Goal: Task Accomplishment & Management: Use online tool/utility

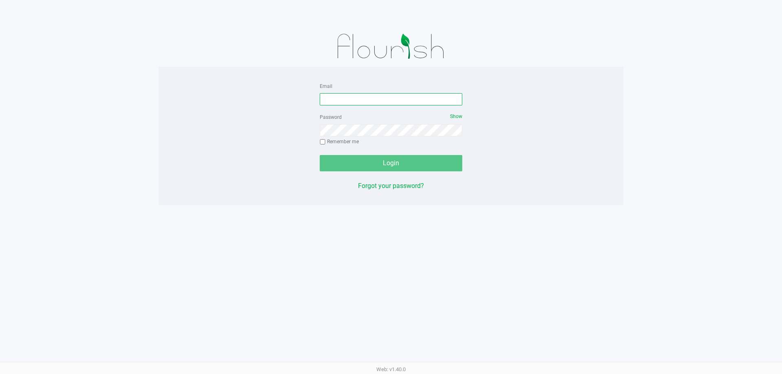
click at [381, 95] on input "Email" at bounding box center [391, 99] width 143 height 12
click at [111, 81] on app-pos-login-wrapper "Email Password Show Remember me Login Forgot your password?" at bounding box center [391, 102] width 782 height 205
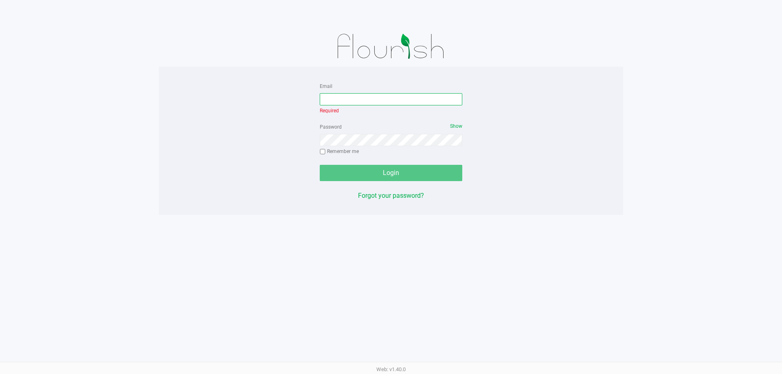
click at [387, 94] on input "Email" at bounding box center [391, 99] width 143 height 12
click at [360, 99] on input "Email" at bounding box center [391, 99] width 143 height 12
type input "[EMAIL_ADDRESS][DOMAIN_NAME]"
click at [401, 138] on div "Password Show Remember me" at bounding box center [391, 140] width 143 height 37
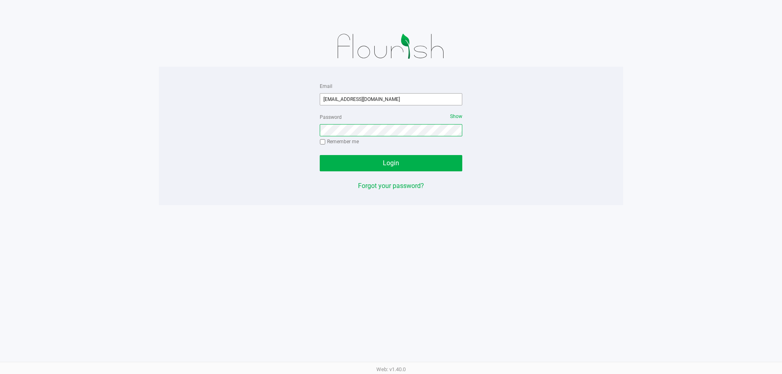
click at [320, 155] on button "Login" at bounding box center [391, 163] width 143 height 16
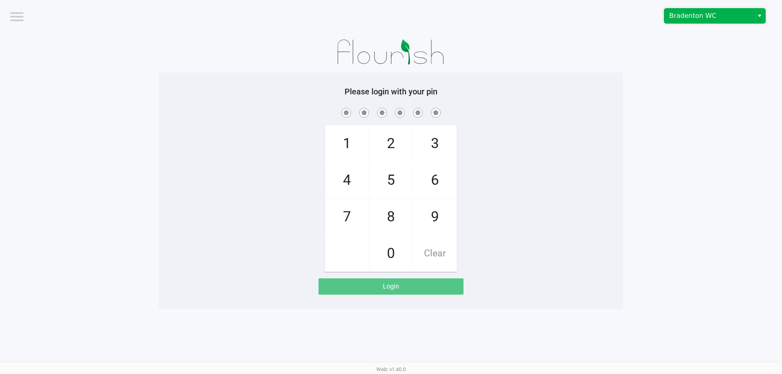
click at [698, 18] on span "Bradenton WC" at bounding box center [708, 16] width 79 height 10
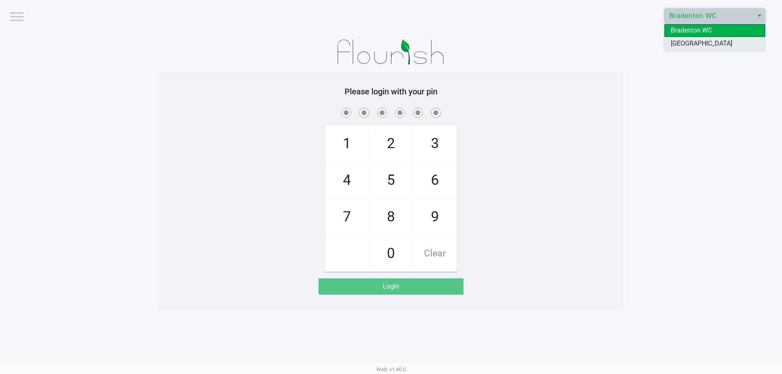
click at [698, 46] on span "[GEOGRAPHIC_DATA]" at bounding box center [701, 44] width 61 height 10
click at [351, 184] on span "4" at bounding box center [346, 181] width 43 height 36
checkbox input "true"
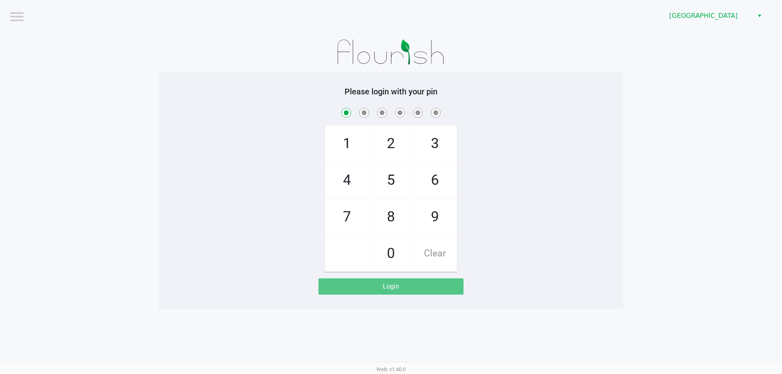
click at [346, 213] on span "7" at bounding box center [346, 217] width 43 height 36
checkbox input "true"
click at [391, 146] on span "2" at bounding box center [390, 144] width 43 height 36
checkbox input "true"
click at [430, 185] on span "6" at bounding box center [434, 181] width 43 height 36
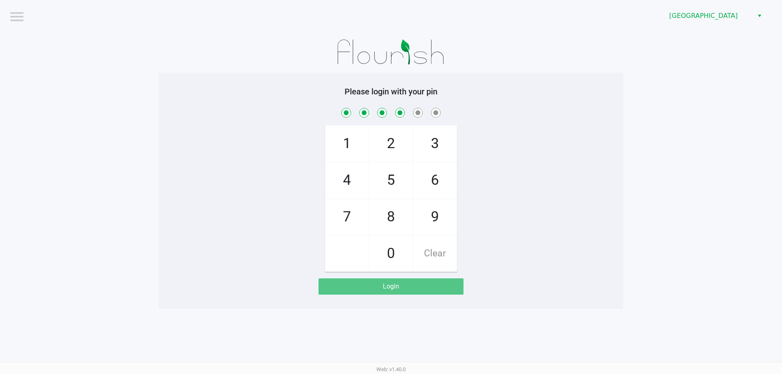
checkbox input "true"
click at [387, 221] on span "8" at bounding box center [390, 217] width 43 height 36
checkbox input "true"
click at [385, 256] on span "0" at bounding box center [390, 254] width 43 height 36
checkbox input "true"
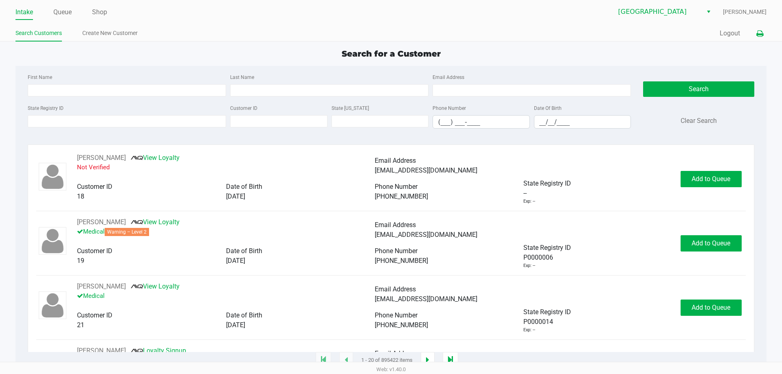
click at [760, 35] on icon at bounding box center [759, 34] width 7 height 6
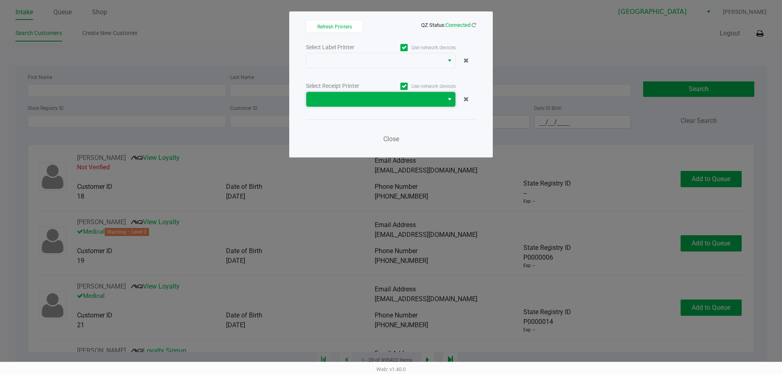
click at [422, 105] on span at bounding box center [374, 99] width 137 height 15
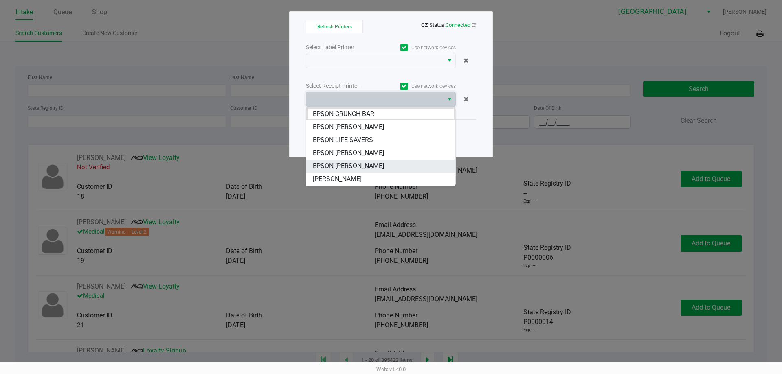
click at [372, 168] on li "EPSON-VANCE-JOY" at bounding box center [380, 166] width 149 height 13
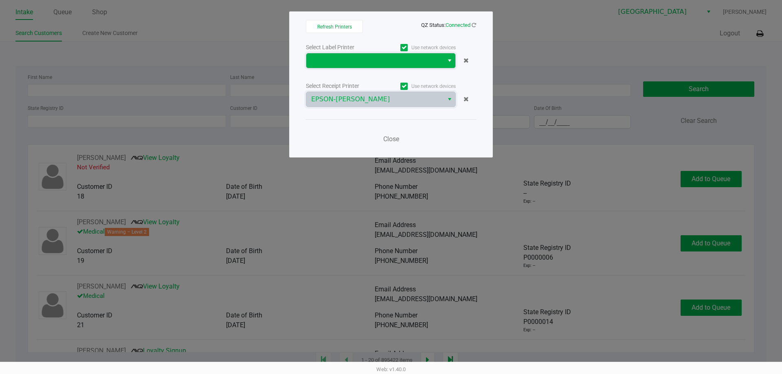
click at [388, 63] on span at bounding box center [374, 61] width 127 height 10
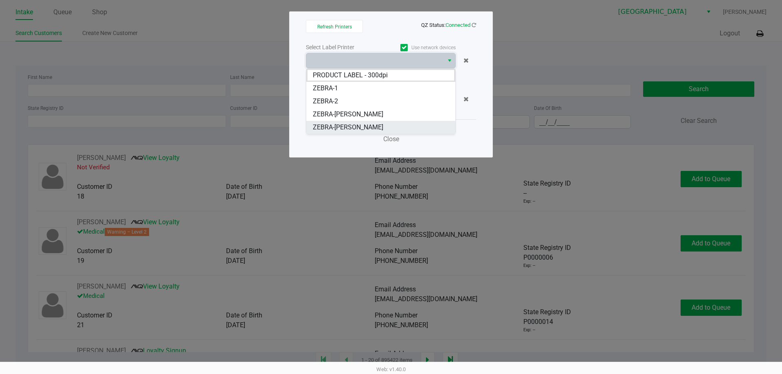
click at [369, 130] on li "ZEBRA-VANCE-JOY" at bounding box center [380, 127] width 149 height 13
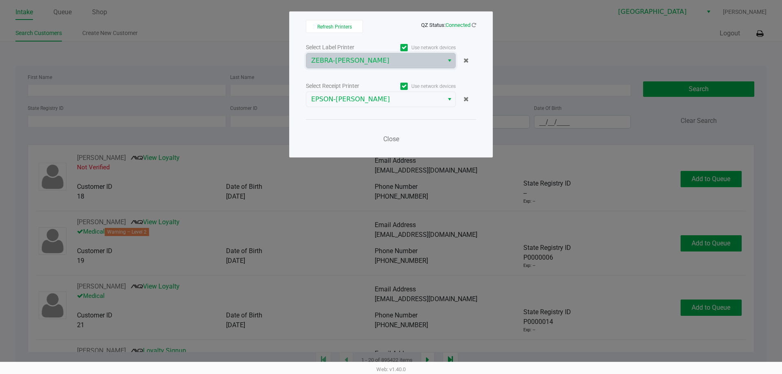
click at [578, 48] on ngb-modal-window "Refresh Printers QZ Status: Connected Select Label Printer Use network devices …" at bounding box center [391, 187] width 782 height 374
click at [391, 141] on span "Close" at bounding box center [391, 139] width 16 height 8
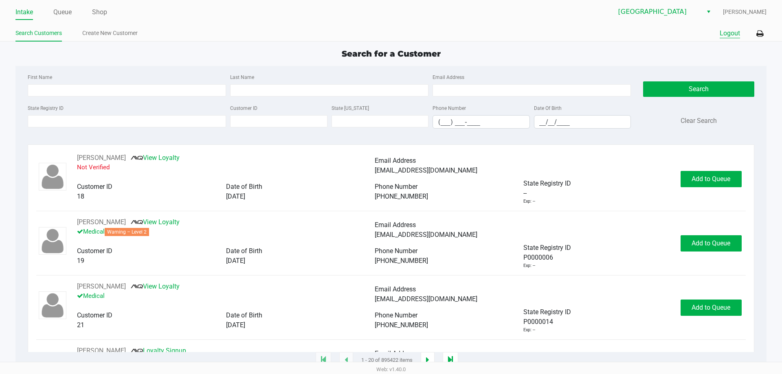
click at [729, 34] on button "Logout" at bounding box center [730, 34] width 20 height 10
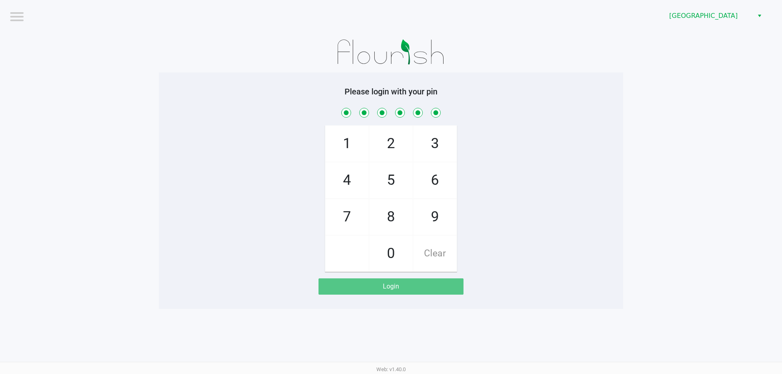
checkbox input "true"
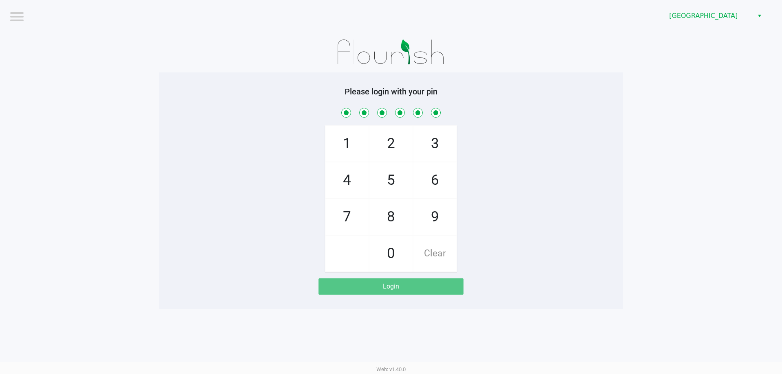
checkbox input "true"
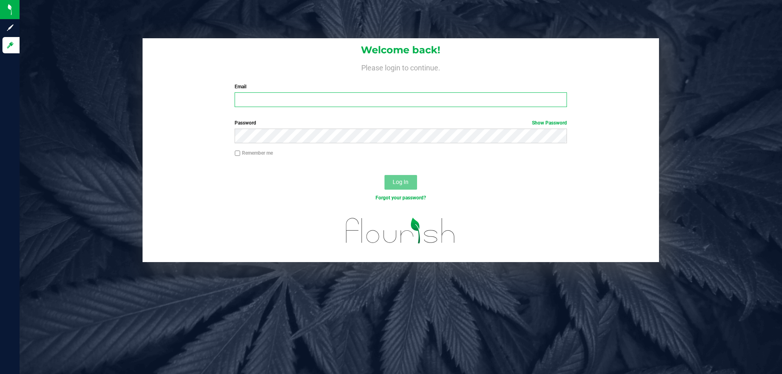
click at [290, 98] on input "Email" at bounding box center [401, 99] width 332 height 15
type input "[PERSON_NAME][EMAIL_ADDRESS][DOMAIN_NAME]"
click at [384, 175] on button "Log In" at bounding box center [400, 182] width 33 height 15
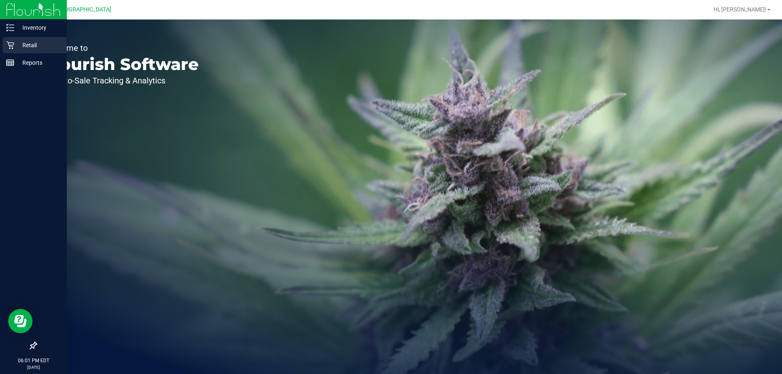
click at [8, 43] on icon at bounding box center [10, 46] width 8 height 8
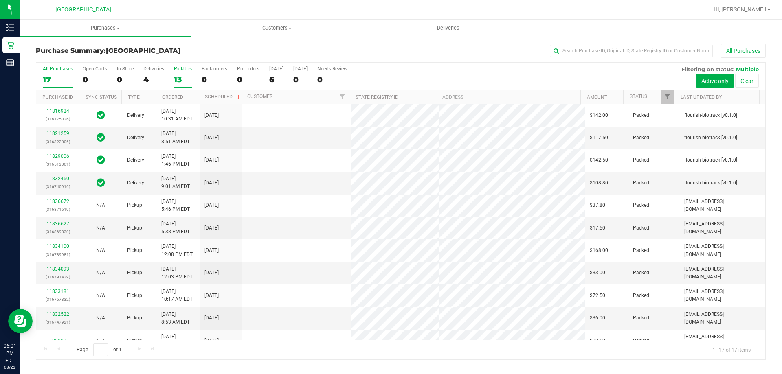
click at [184, 76] on div "13" at bounding box center [183, 79] width 18 height 9
click at [0, 0] on input "PickUps 13" at bounding box center [0, 0] width 0 height 0
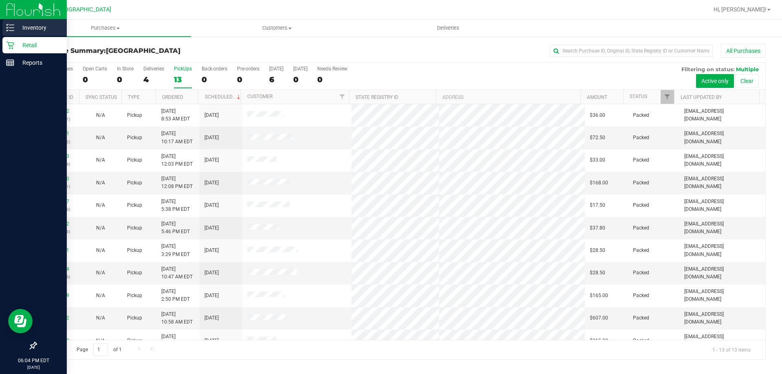
click at [30, 24] on p "Inventory" at bounding box center [38, 28] width 49 height 10
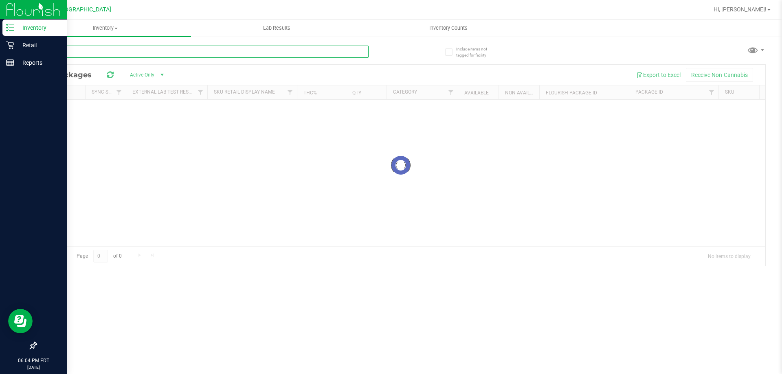
click at [127, 50] on input "text" at bounding box center [202, 52] width 333 height 12
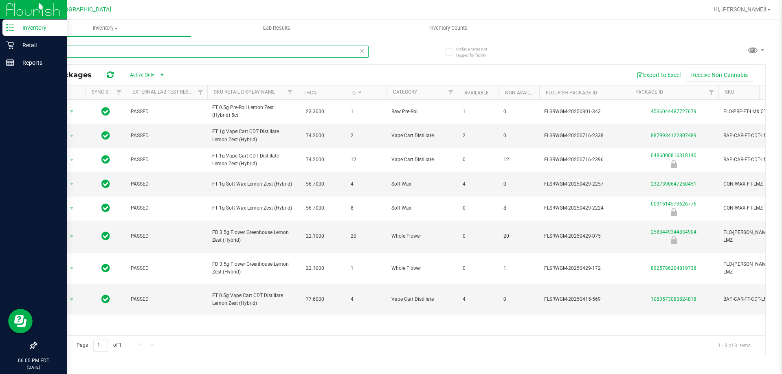
click at [138, 56] on input "lemon z" at bounding box center [202, 52] width 333 height 12
type input "2583449344834904"
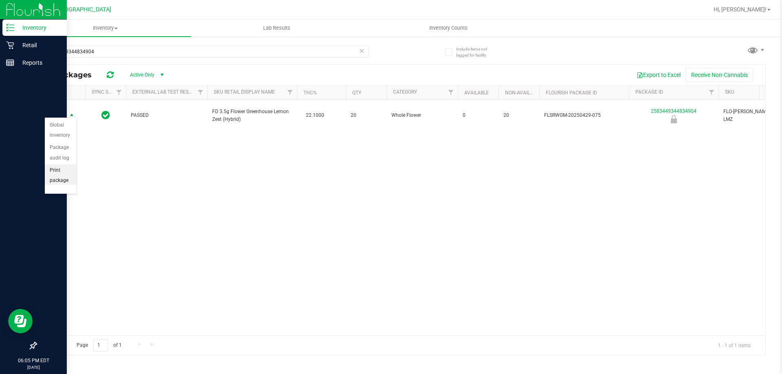
scroll to position [46, 0]
click at [111, 166] on div "Action Action Global inventory Package audit log Print package label Print prod…" at bounding box center [400, 218] width 729 height 236
click at [16, 48] on p "Retail" at bounding box center [38, 45] width 49 height 10
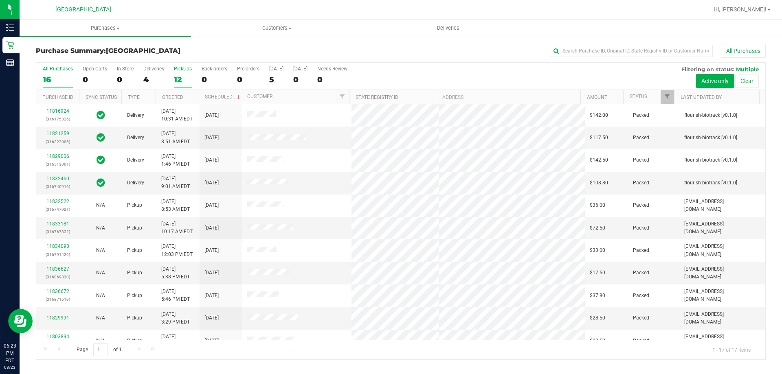
click at [182, 77] on div "12" at bounding box center [183, 79] width 18 height 9
click at [0, 0] on input "PickUps 12" at bounding box center [0, 0] width 0 height 0
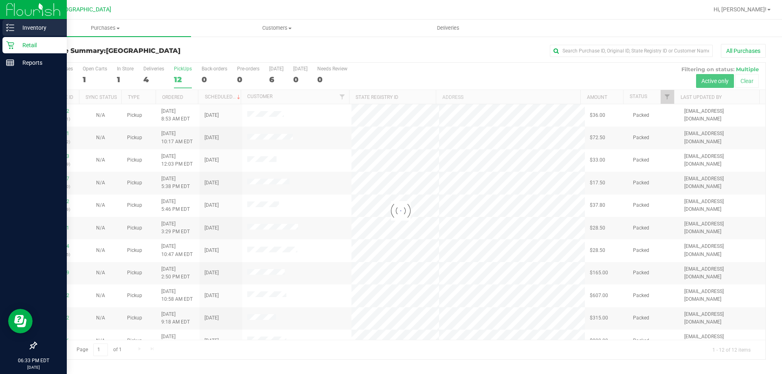
click at [19, 29] on p "Inventory" at bounding box center [38, 28] width 49 height 10
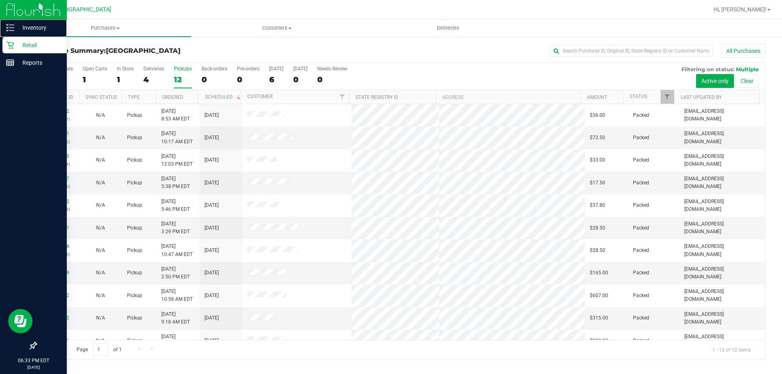
click at [19, 24] on p "Inventory" at bounding box center [38, 28] width 49 height 10
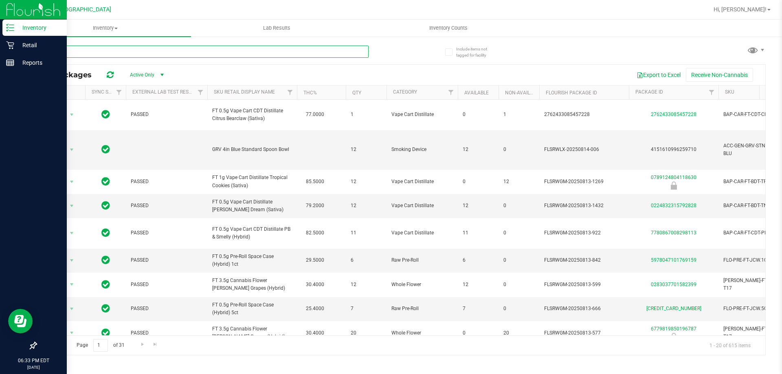
drag, startPoint x: 94, startPoint y: 55, endPoint x: 85, endPoint y: 56, distance: 8.6
paste input "FT - SOFT WAX - 1G - ABP - HYB"
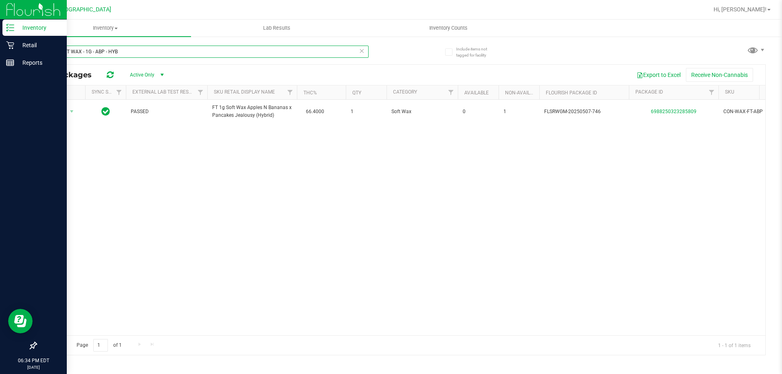
click at [94, 48] on input "FT - SOFT WAX - 1G - ABP - HYB" at bounding box center [202, 52] width 333 height 12
paste input "VAPE CART CDT DISTILLATE - 0.5G - CBC - SAT"
click at [110, 49] on input "FT - VAPE CART CDT DISTILLATE - 0.5G - CBC - SAT" at bounding box center [202, 52] width 333 height 12
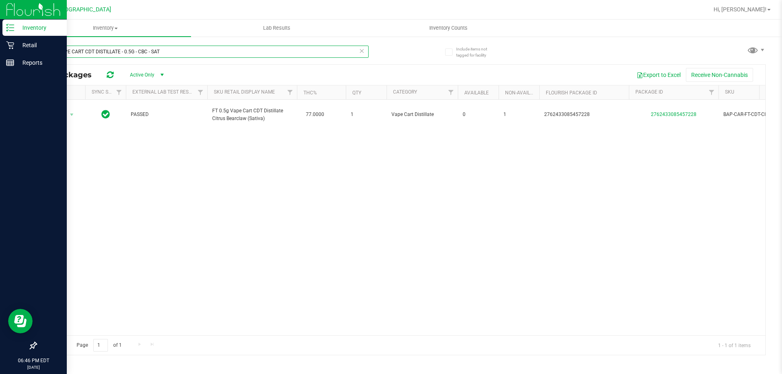
click at [110, 49] on input "FT - VAPE CART CDT DISTILLATE - 0.5G - CBC - SAT" at bounding box center [202, 52] width 333 height 12
paste input "DISTILLATE - 1G - RAI - IND"
click at [111, 48] on input "FT - VAPE CART DISTILLATE - 1G - RAI - IND" at bounding box center [202, 52] width 333 height 12
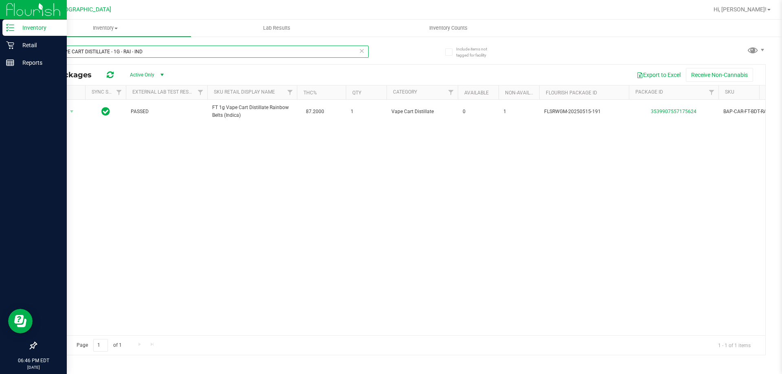
click at [111, 48] on input "FT - VAPE CART DISTILLATE - 1G - RAI - IND" at bounding box center [202, 52] width 333 height 12
paste input "SJY - HYB"
drag, startPoint x: 100, startPoint y: 42, endPoint x: 92, endPoint y: 53, distance: 13.2
click at [92, 53] on input "FT - VAPE CART DISTILLATE - 1G - SJY - HYB" at bounding box center [202, 52] width 333 height 12
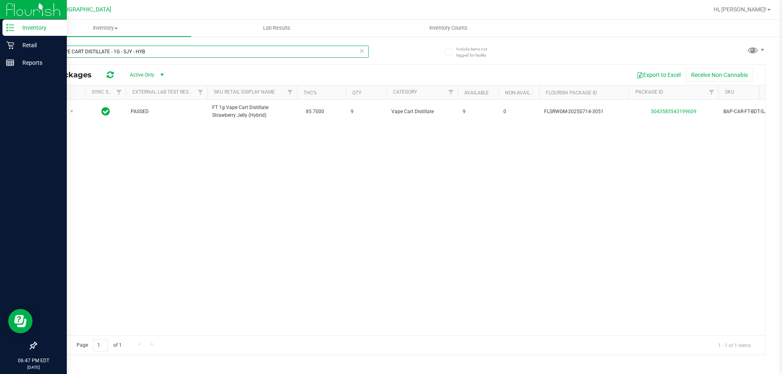
click at [92, 53] on input "FT - VAPE CART DISTILLATE - 1G - SJY - HYB" at bounding box center [202, 52] width 333 height 12
paste input "UM"
type input "FT - VAPE CART DISTILLATE - 1G - SUM - HYB"
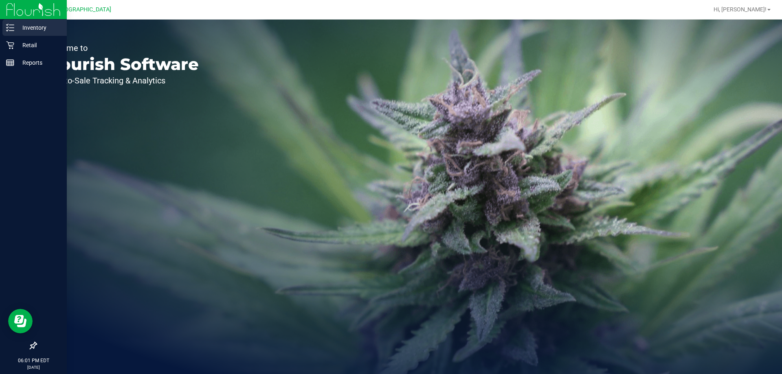
click at [25, 31] on p "Inventory" at bounding box center [38, 28] width 49 height 10
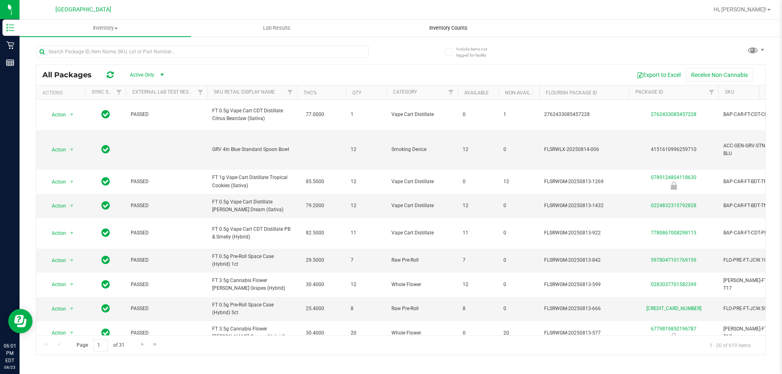
click at [452, 26] on span "Inventory Counts" at bounding box center [448, 27] width 60 height 7
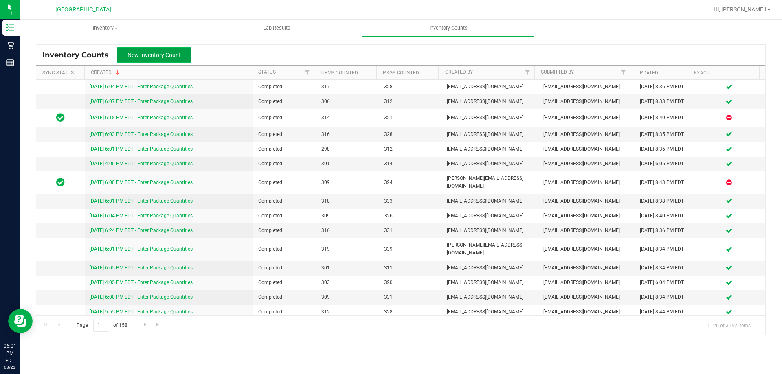
click at [156, 58] on span "New Inventory Count" at bounding box center [153, 55] width 53 height 7
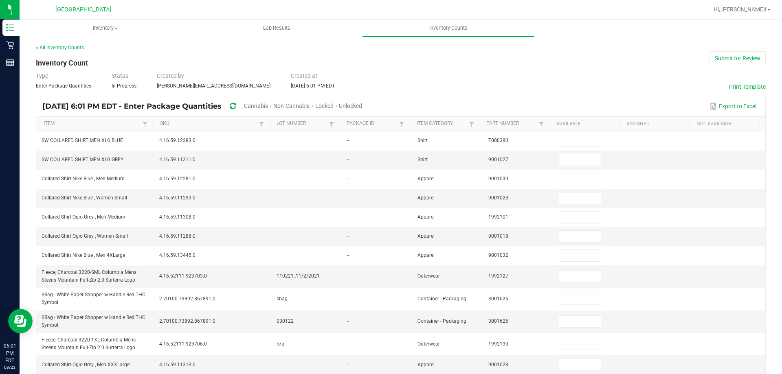
click at [362, 105] on span "Unlocked" at bounding box center [350, 106] width 23 height 7
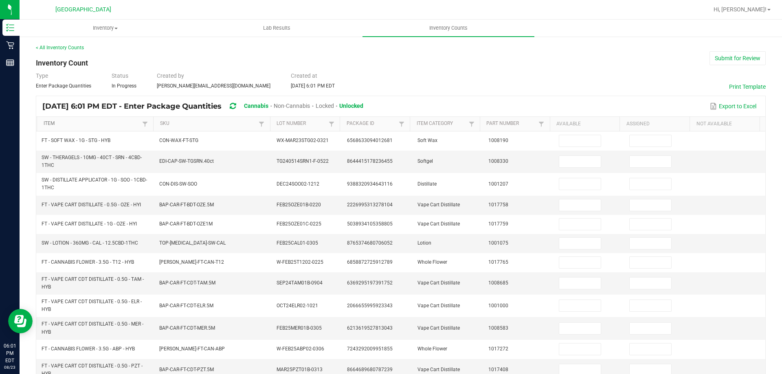
click at [79, 125] on link "Item" at bounding box center [92, 124] width 97 height 7
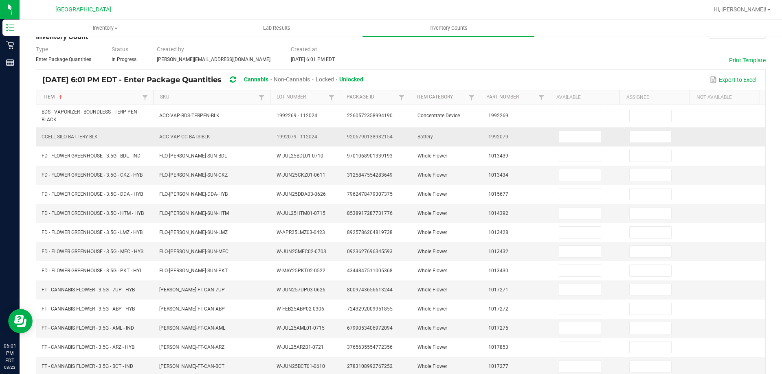
scroll to position [41, 0]
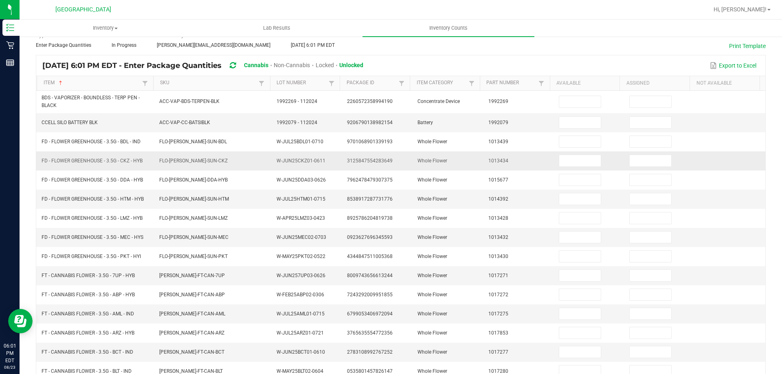
drag, startPoint x: 572, startPoint y: 143, endPoint x: 742, endPoint y: 167, distance: 171.6
click at [574, 143] on input at bounding box center [580, 141] width 42 height 11
type input "17"
type input "0"
type input "14"
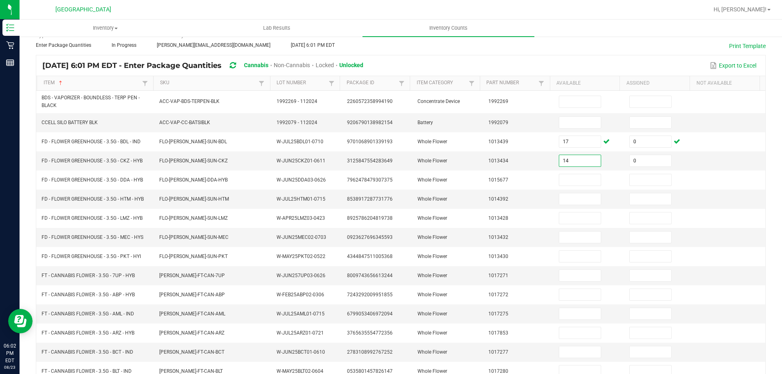
type input "0"
type input "20"
type input "0"
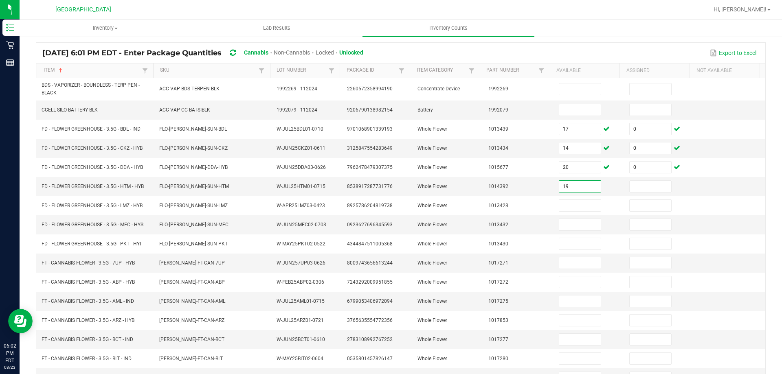
type input "19"
type input "0"
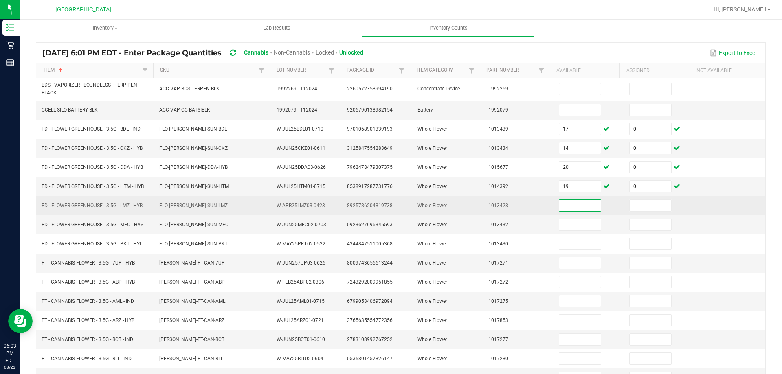
click at [560, 208] on input at bounding box center [580, 205] width 42 height 11
click at [575, 204] on input at bounding box center [580, 205] width 42 height 11
type input "1"
type input "0"
type input "11"
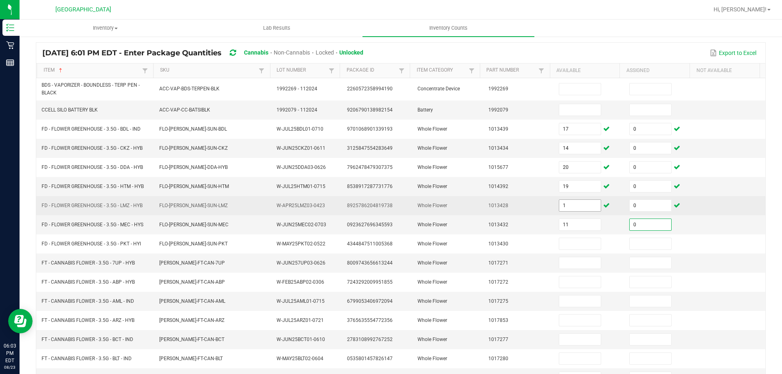
type input "0"
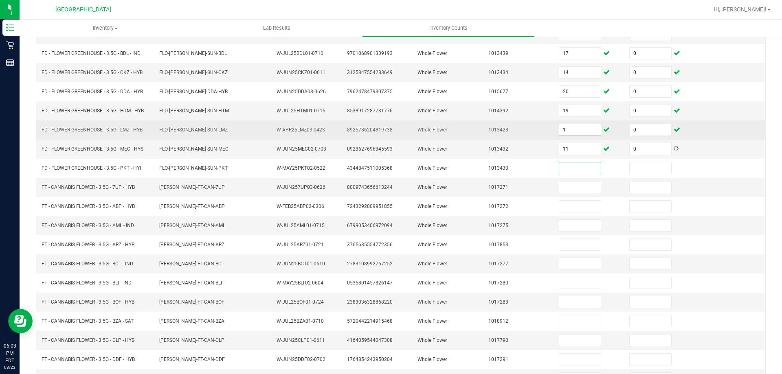
scroll to position [130, 0]
type input "11"
type input "0"
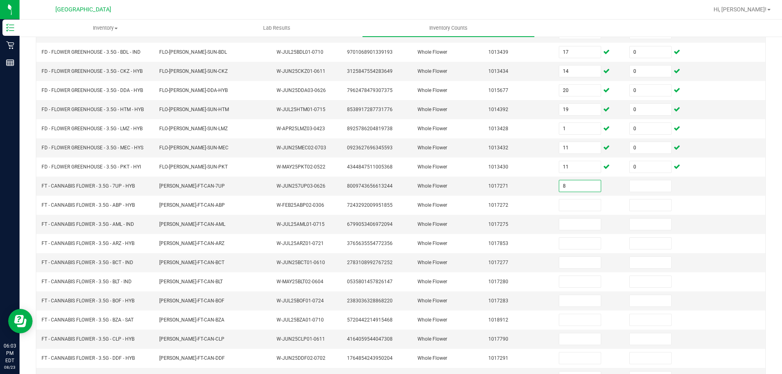
type input "8"
type input "0"
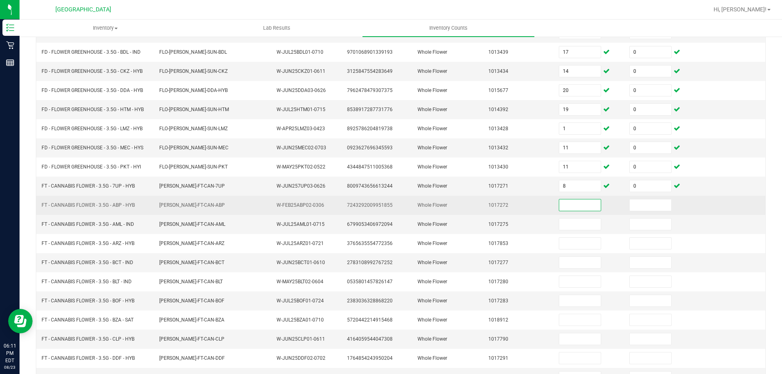
click at [582, 203] on input at bounding box center [580, 205] width 42 height 11
type input "1"
type input "0"
type input "10"
type input "0"
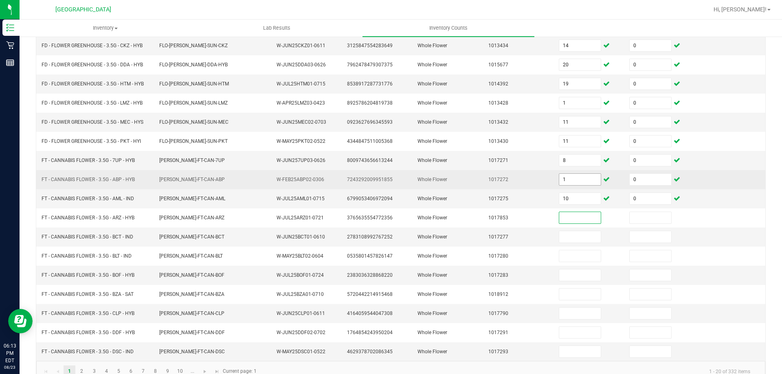
scroll to position [157, 0]
type input "0"
type input "13"
type input "0"
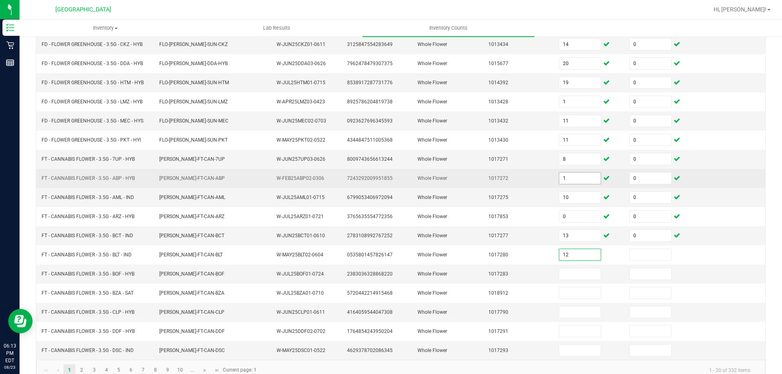
type input "12"
type input "0"
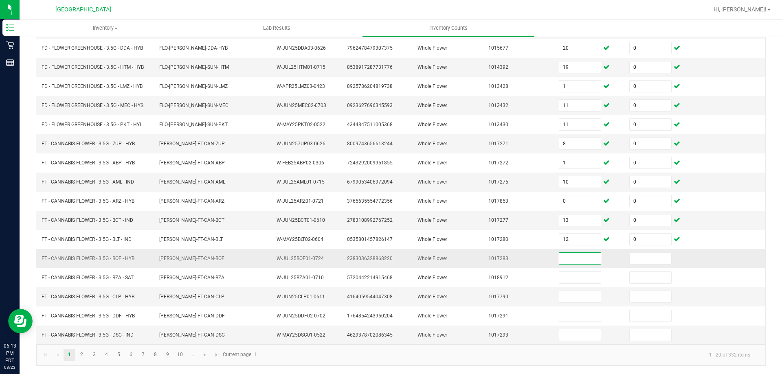
click at [569, 256] on input at bounding box center [580, 258] width 42 height 11
type input "0"
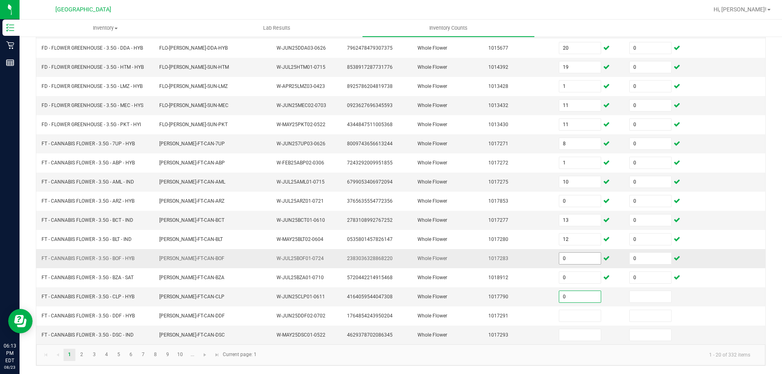
type input "0"
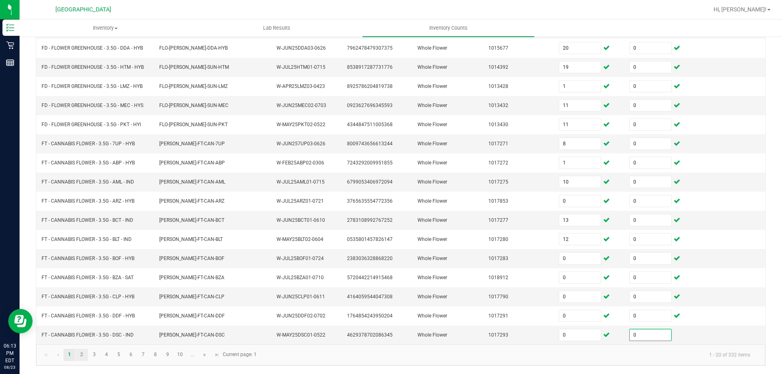
type input "0"
click at [81, 358] on link "2" at bounding box center [82, 355] width 12 height 12
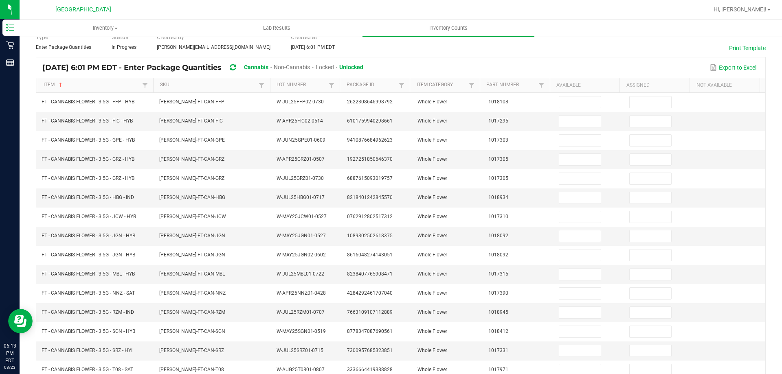
scroll to position [0, 0]
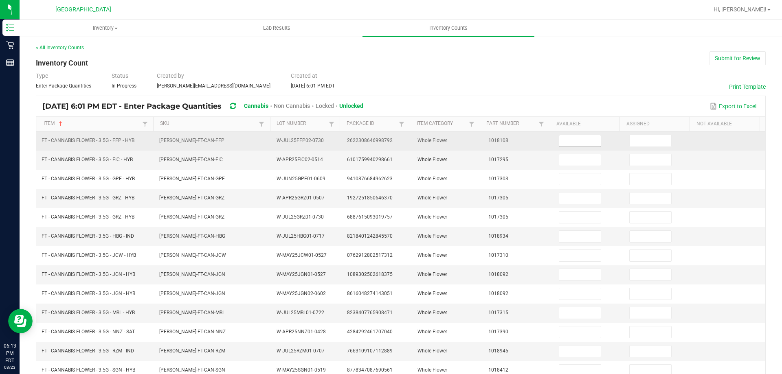
click at [564, 139] on input at bounding box center [580, 140] width 42 height 11
type input "18"
type input "0"
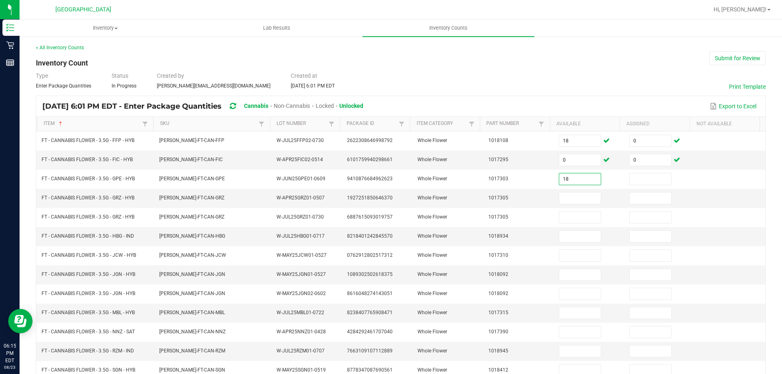
type input "18"
type input "0"
type input "16"
type input "0"
click at [633, 199] on input at bounding box center [651, 198] width 42 height 11
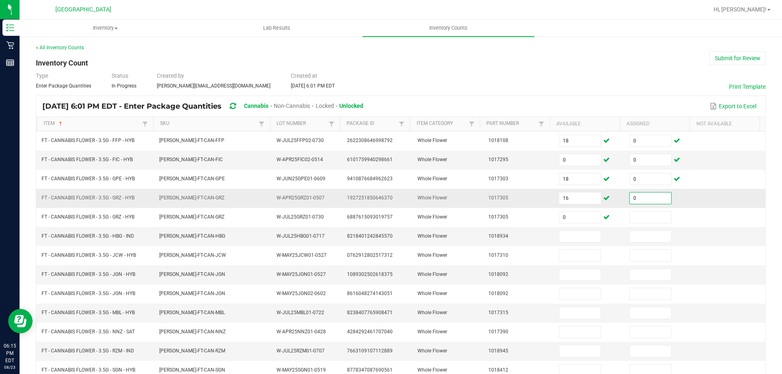
type input "0"
type input "1"
type input "0"
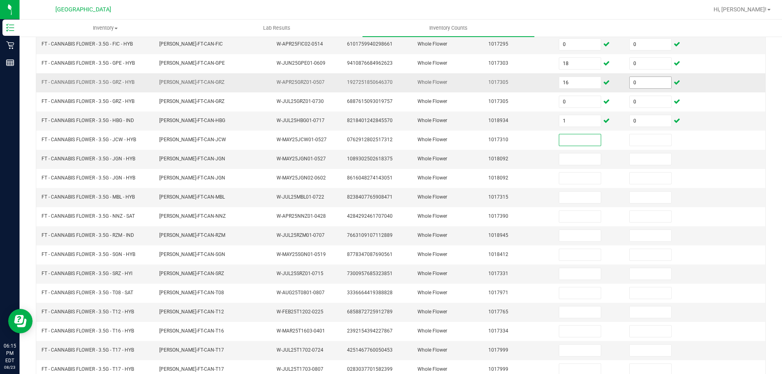
scroll to position [116, 0]
type input "0"
type input "11"
type input "0"
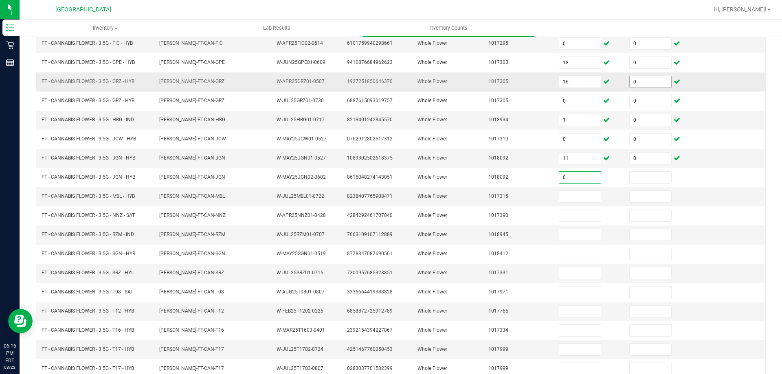
type input "0"
type input "2"
type input "0"
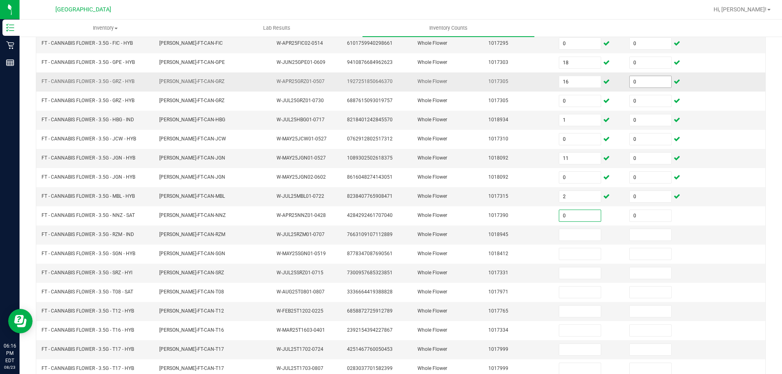
type input "0"
type input "5"
type input "0"
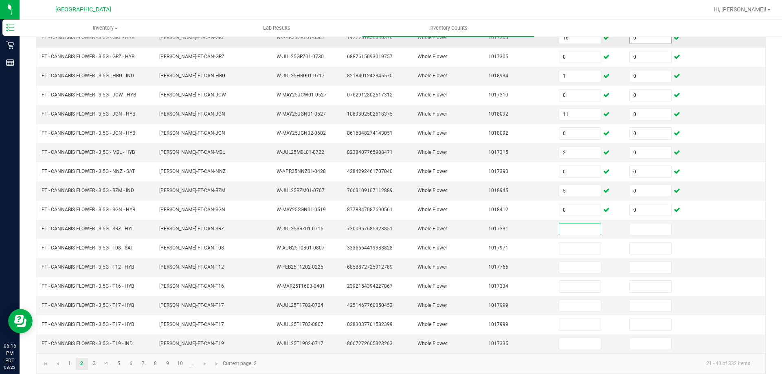
scroll to position [169, 0]
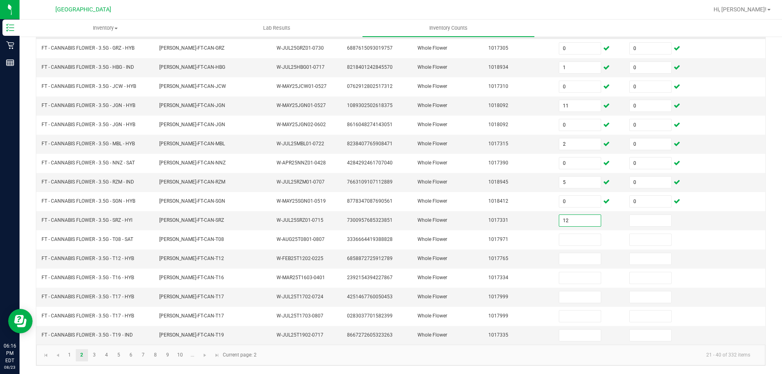
type input "12"
type input "0"
type input "19"
type input "0"
type input "28"
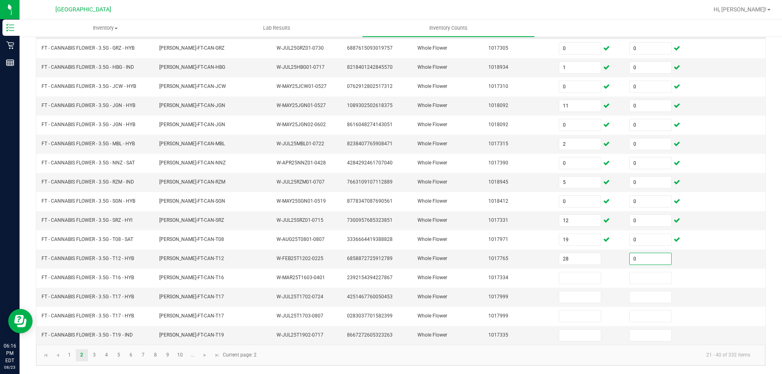
type input "0"
type input "11"
type input "0"
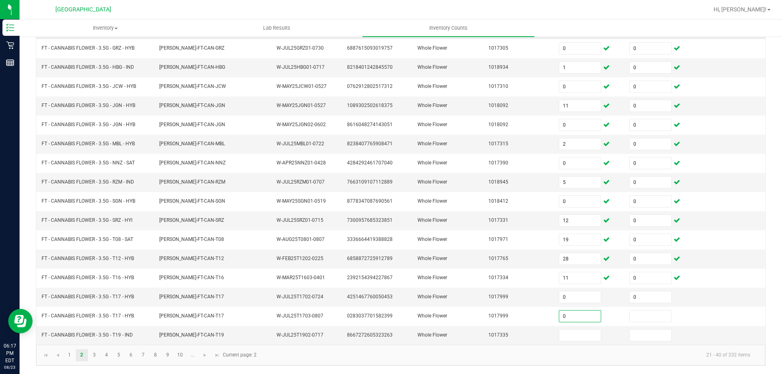
type input "0"
type input "17"
type input "0"
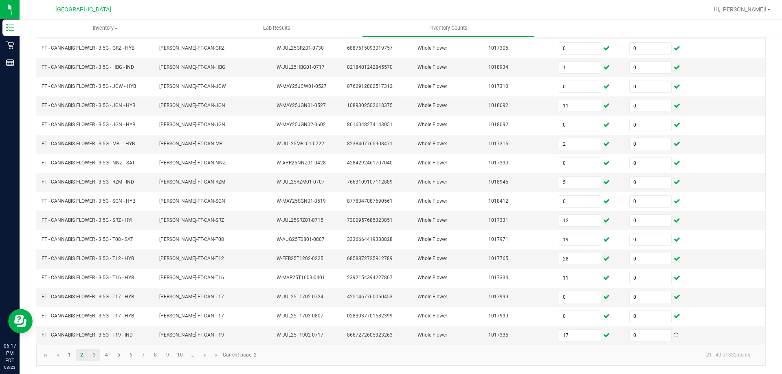
click at [94, 355] on link "3" at bounding box center [94, 355] width 12 height 12
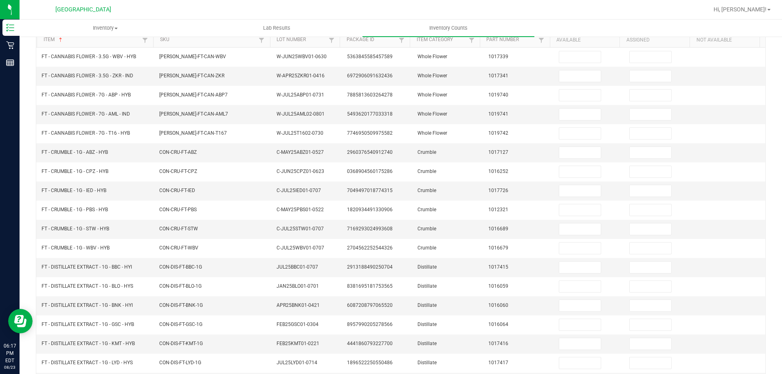
scroll to position [0, 0]
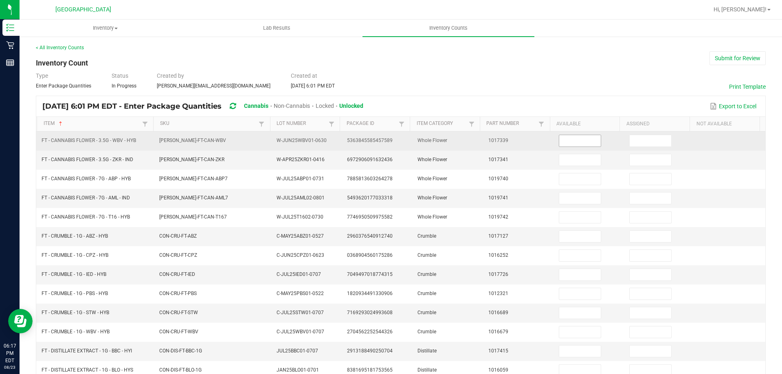
click at [559, 139] on input at bounding box center [580, 140] width 42 height 11
type input "12"
type input "0"
type input "8"
type input "0"
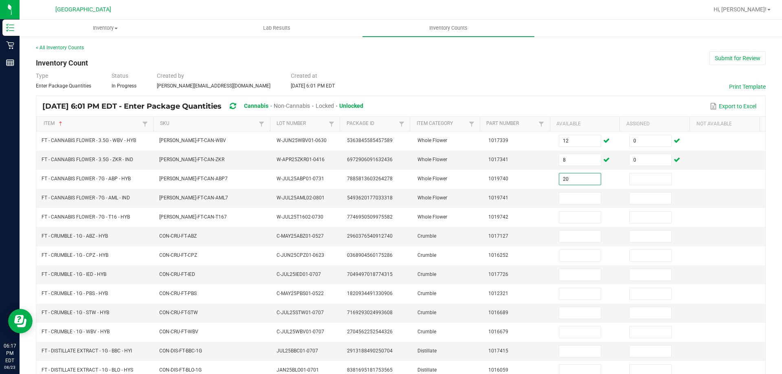
type input "20"
type input "0"
type input "18"
type input "0"
type input "20"
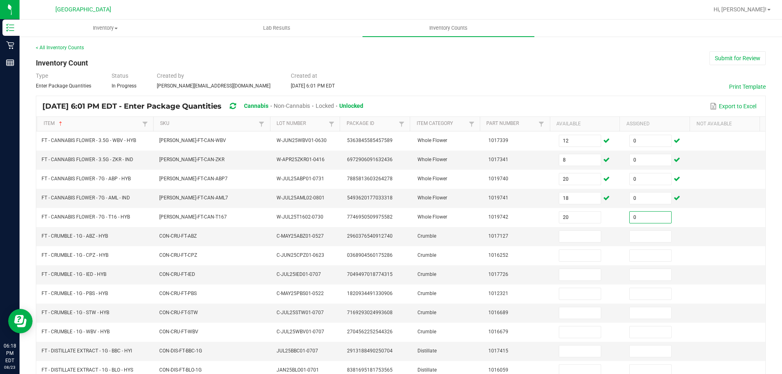
type input "0"
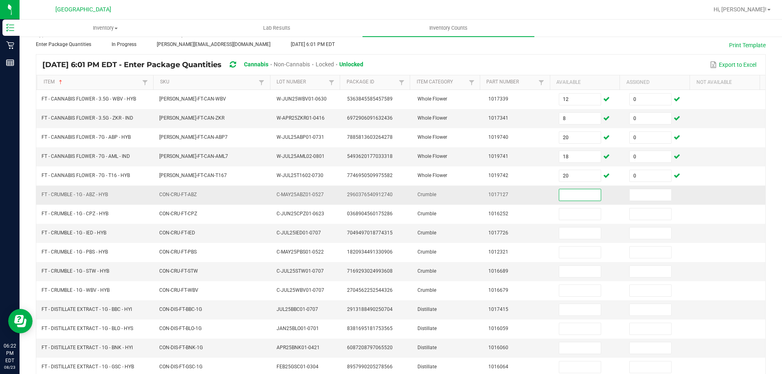
click at [571, 198] on input at bounding box center [580, 194] width 42 height 11
type input "5"
type input "0"
type input "6"
type input "0"
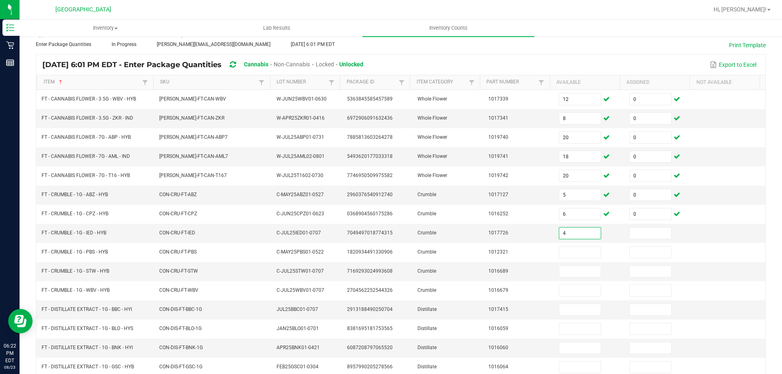
type input "4"
type input "0"
type input "4"
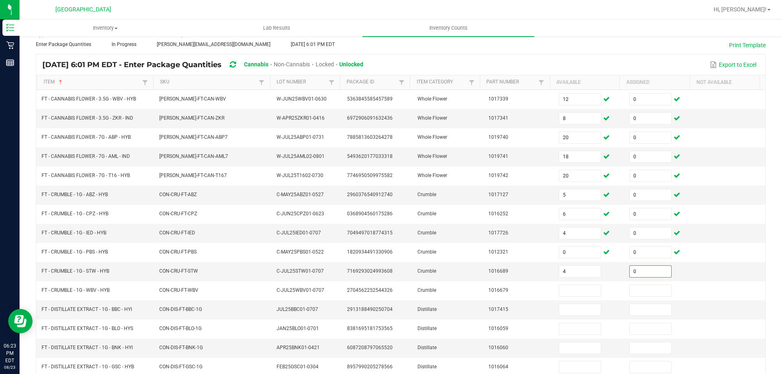
type input "0"
type input "7"
type input "0"
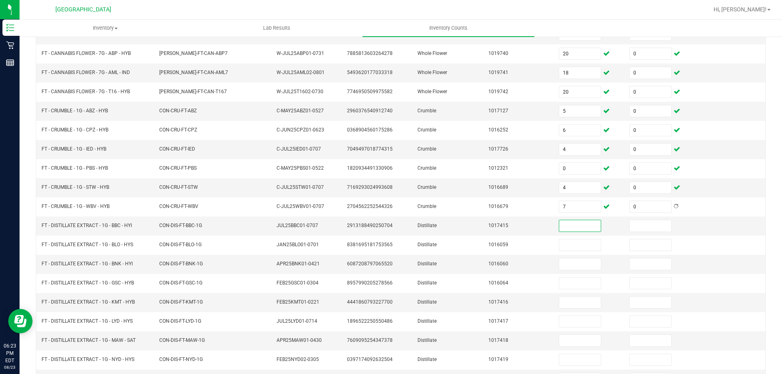
scroll to position [133, 0]
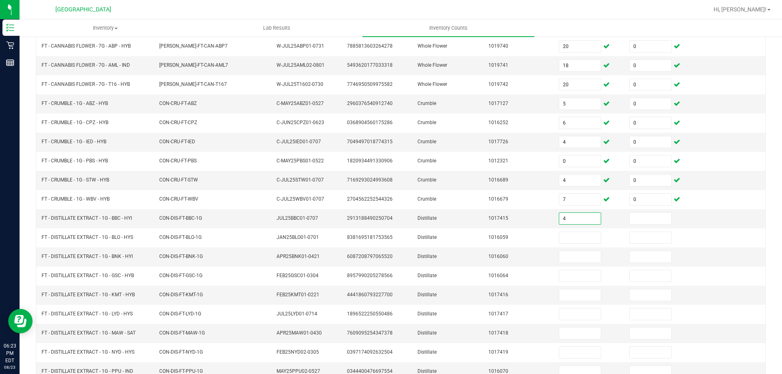
type input "4"
type input "0"
type input "12"
type input "0"
type input "5"
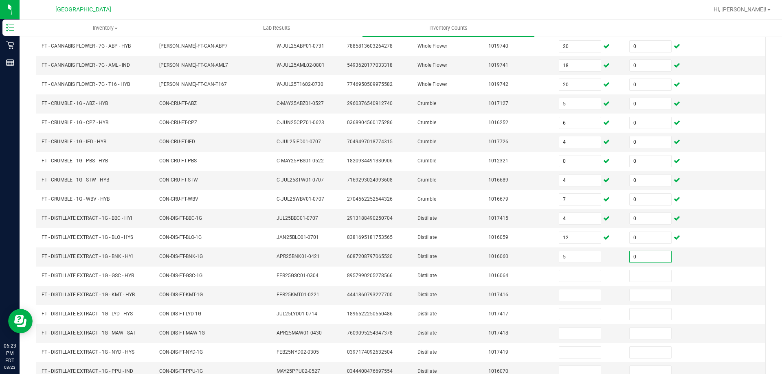
type input "0"
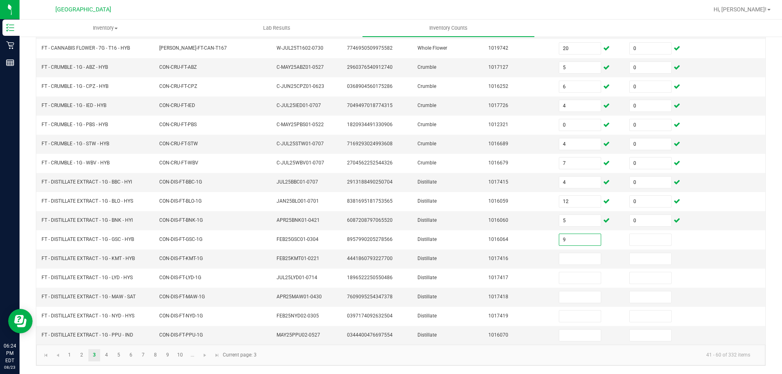
type input "9"
type input "0"
type input "9"
type input "0"
type input "7"
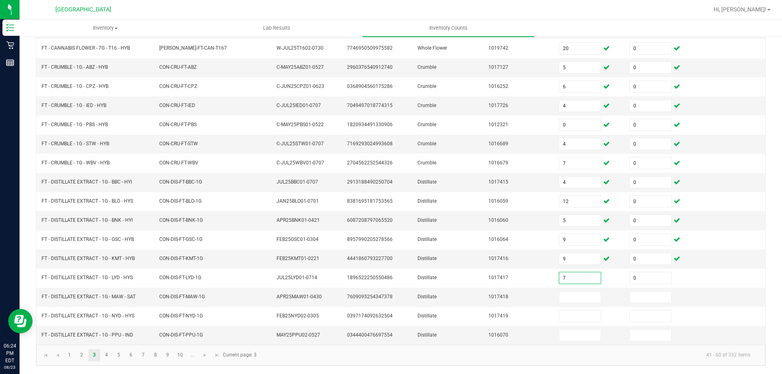
type input "0"
type input "1"
type input "0"
type input "8"
type input "0"
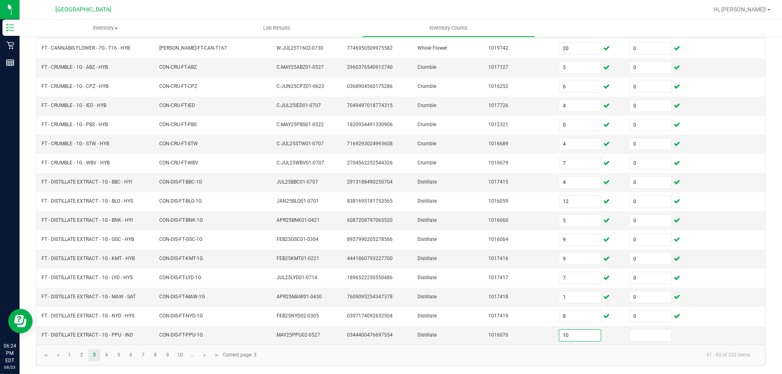
type input "10"
type input "0"
click at [106, 355] on link "4" at bounding box center [107, 355] width 12 height 12
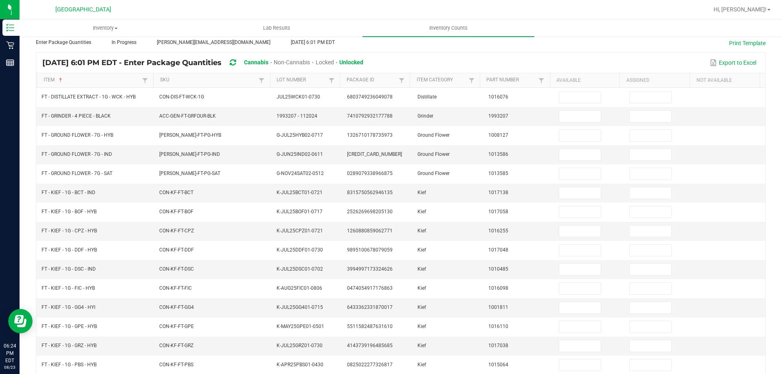
scroll to position [0, 0]
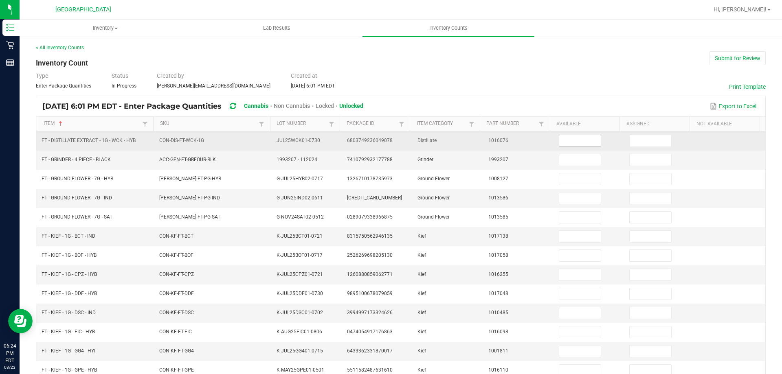
click at [581, 140] on input at bounding box center [580, 140] width 42 height 11
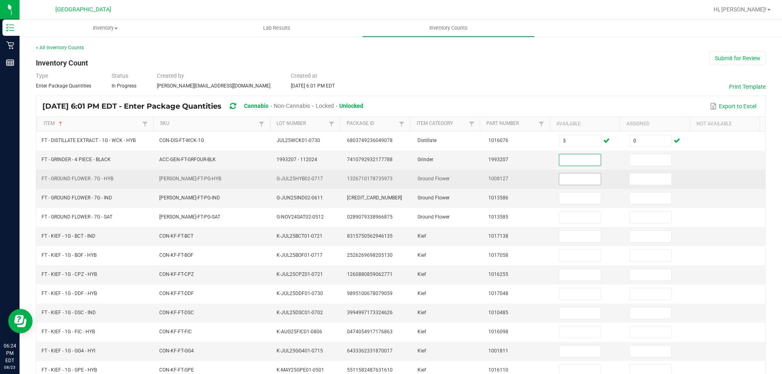
click at [578, 179] on input at bounding box center [580, 179] width 42 height 11
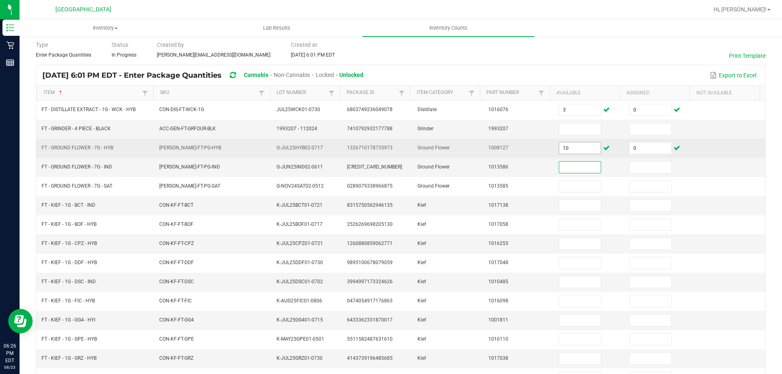
scroll to position [32, 0]
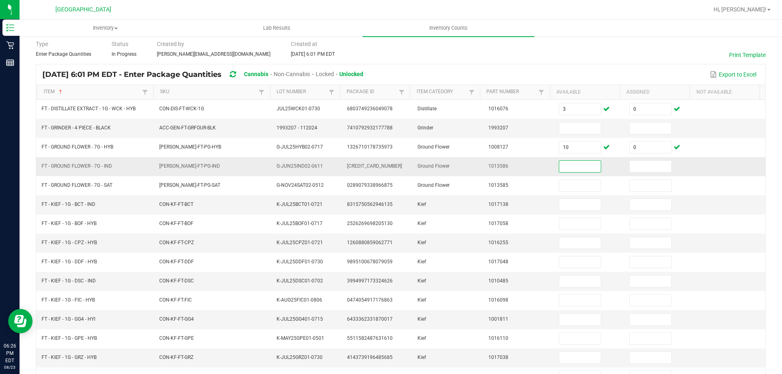
click at [572, 165] on input at bounding box center [580, 166] width 42 height 11
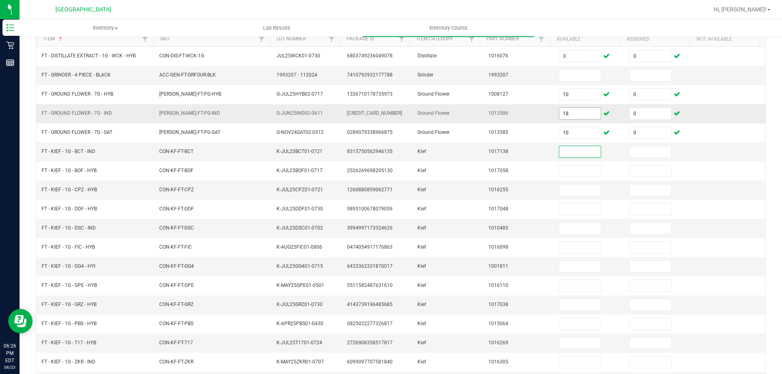
scroll to position [88, 0]
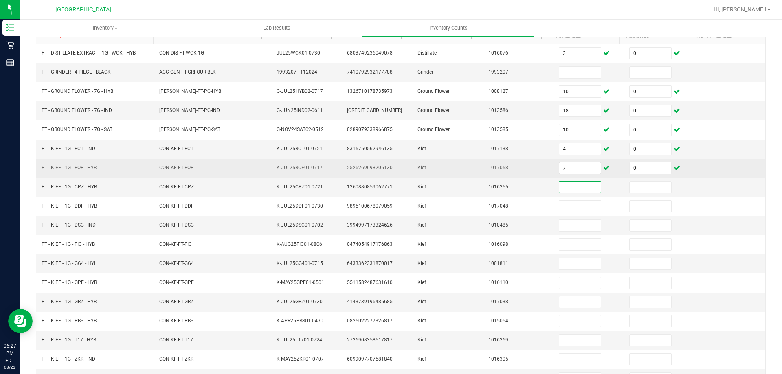
click at [567, 171] on input "7" at bounding box center [580, 168] width 42 height 11
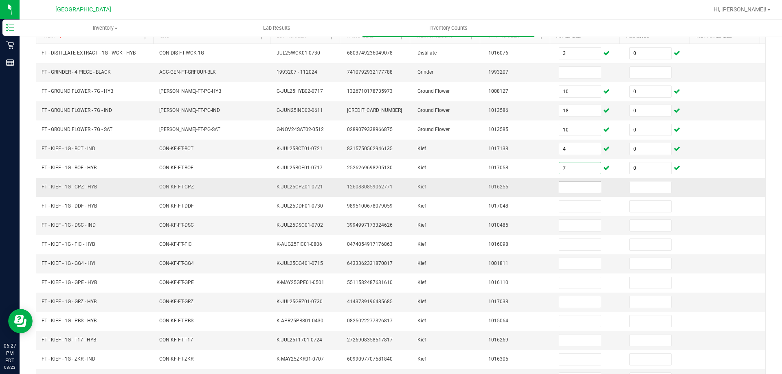
click at [581, 187] on input at bounding box center [580, 187] width 42 height 11
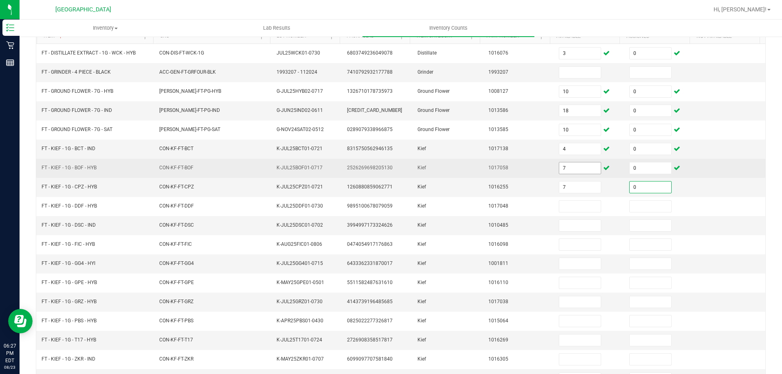
click at [575, 168] on input "7" at bounding box center [580, 168] width 42 height 11
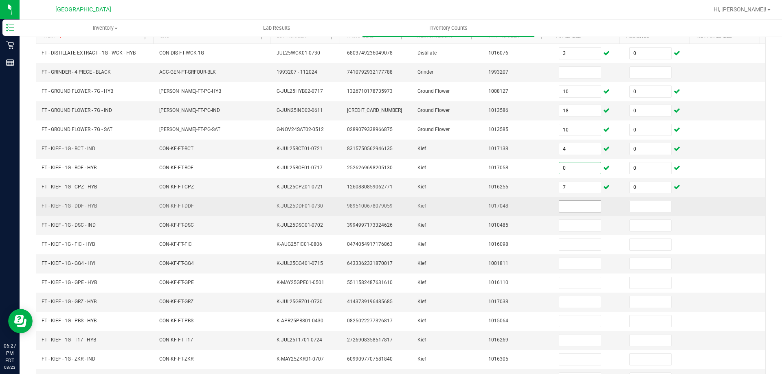
click at [578, 206] on input at bounding box center [580, 206] width 42 height 11
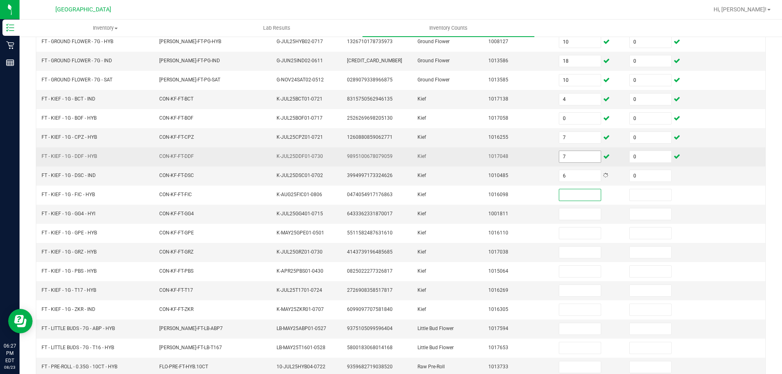
scroll to position [169, 0]
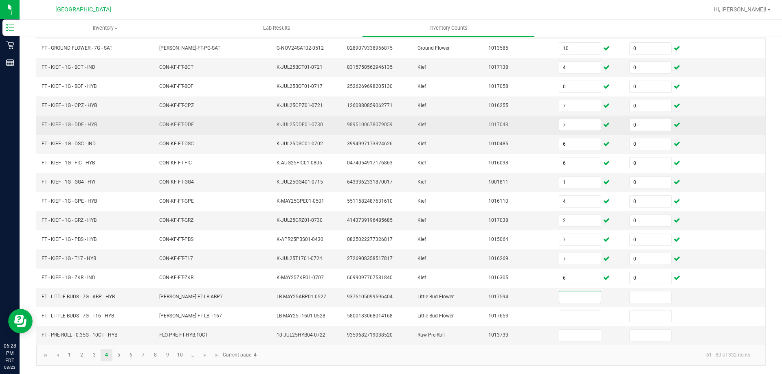
click at [578, 300] on input at bounding box center [580, 297] width 42 height 11
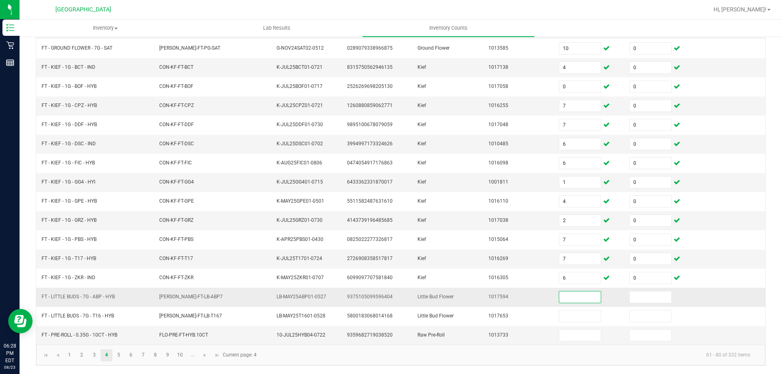
click at [571, 297] on input at bounding box center [580, 297] width 42 height 11
click at [119, 355] on link "5" at bounding box center [119, 355] width 12 height 12
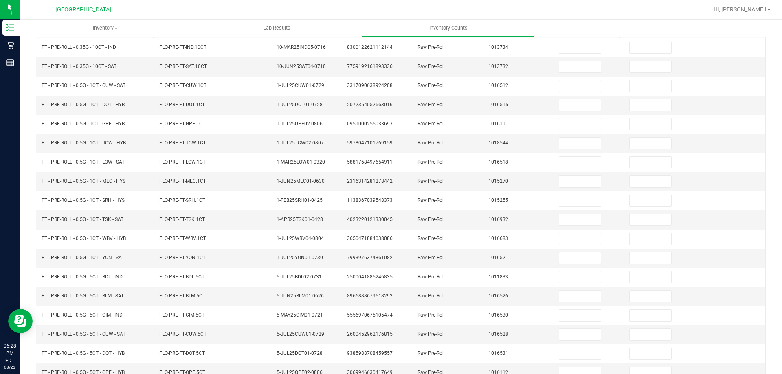
scroll to position [0, 0]
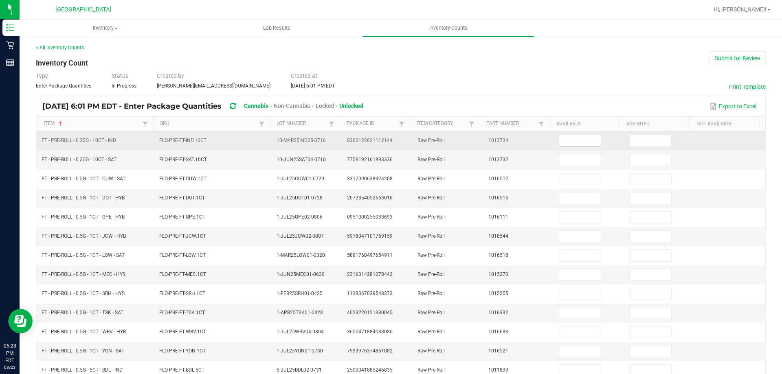
click at [559, 142] on input at bounding box center [580, 140] width 42 height 11
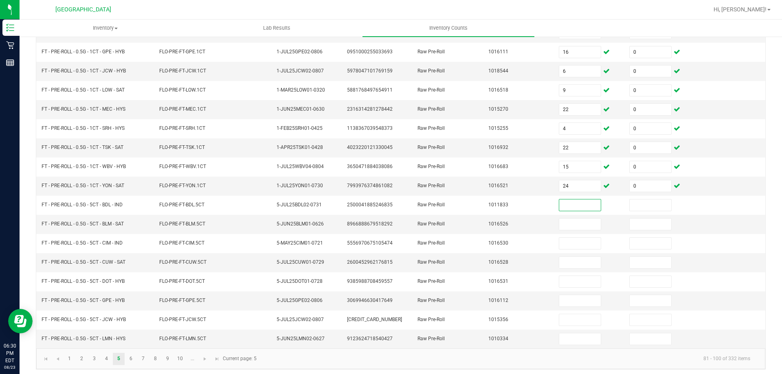
scroll to position [169, 0]
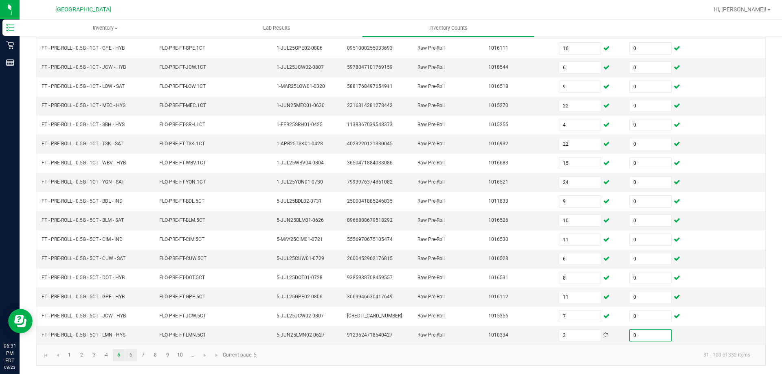
click at [131, 355] on link "6" at bounding box center [131, 355] width 12 height 12
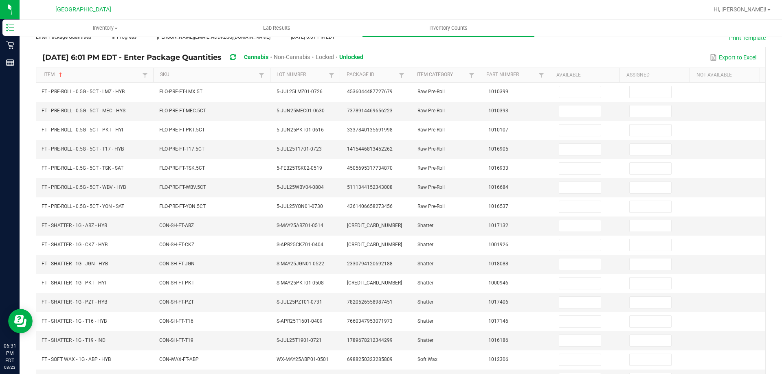
scroll to position [0, 0]
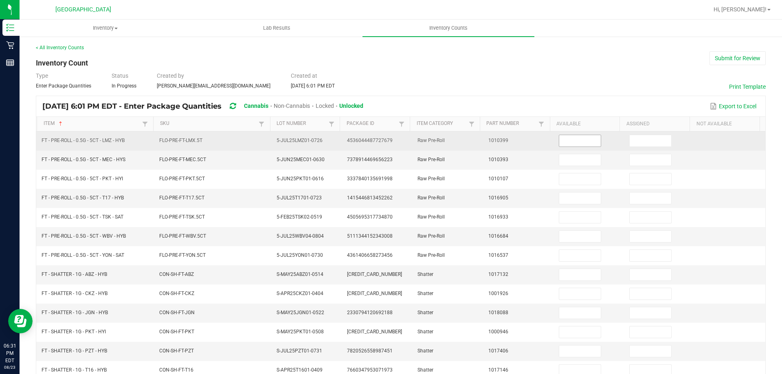
click at [567, 142] on input at bounding box center [580, 140] width 42 height 11
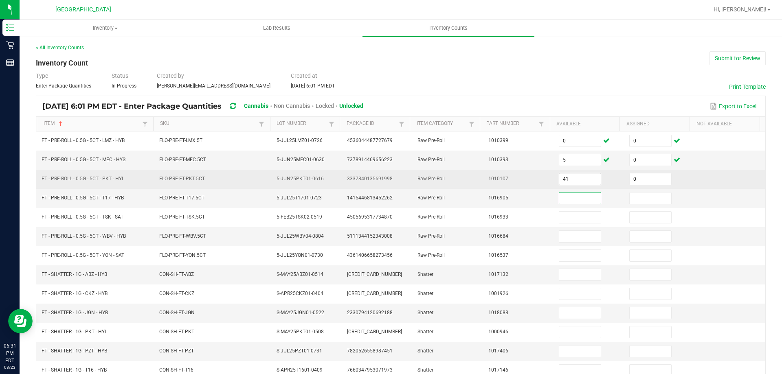
click at [572, 181] on input "41" at bounding box center [580, 179] width 42 height 11
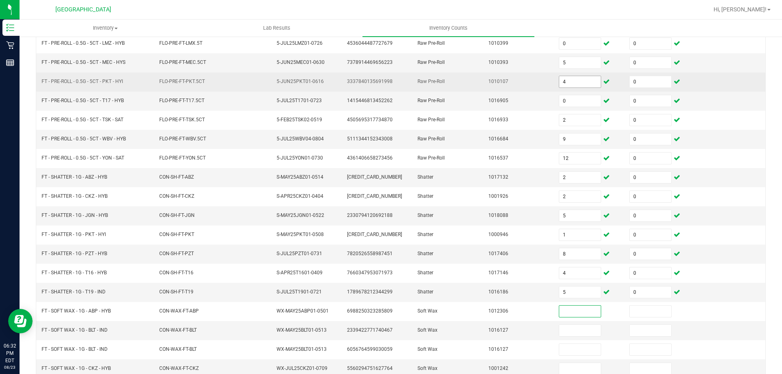
scroll to position [169, 0]
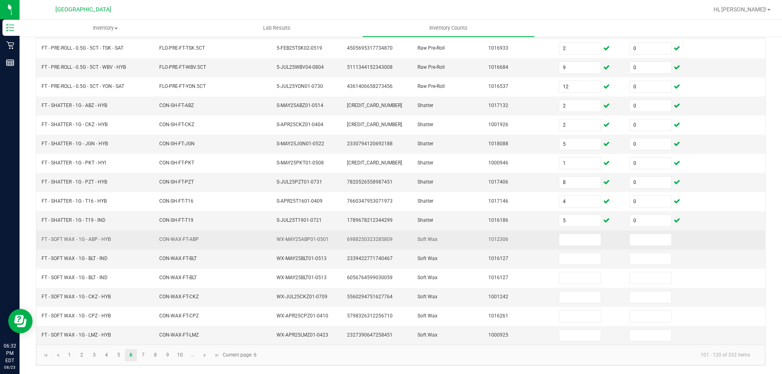
click at [89, 239] on span "FT - SOFT WAX - 1G - ABP - HYB" at bounding box center [76, 240] width 69 height 6
copy span "FT - SOFT WAX - 1G - ABP - HYB"
click at [564, 239] on input at bounding box center [580, 239] width 42 height 11
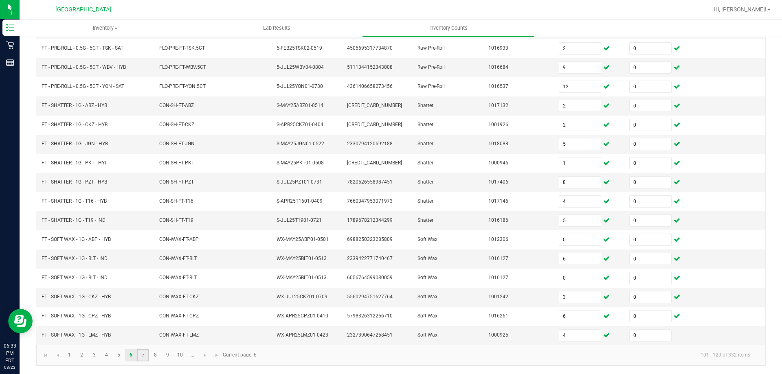
click at [143, 355] on link "7" at bounding box center [143, 355] width 12 height 12
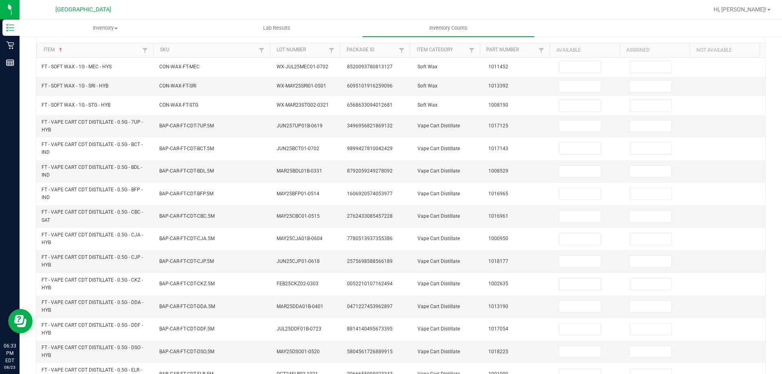
scroll to position [0, 0]
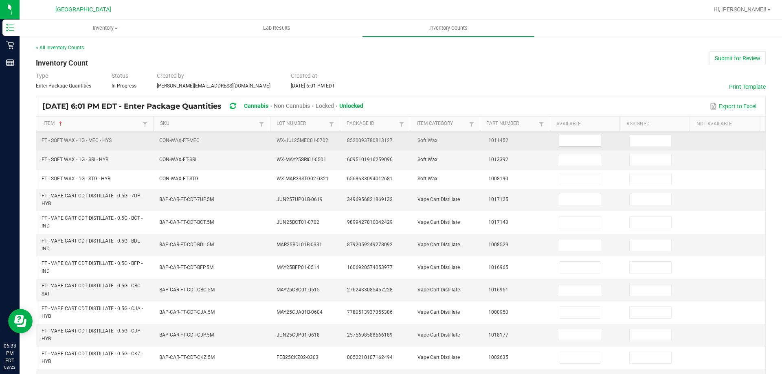
click at [580, 139] on input at bounding box center [580, 140] width 42 height 11
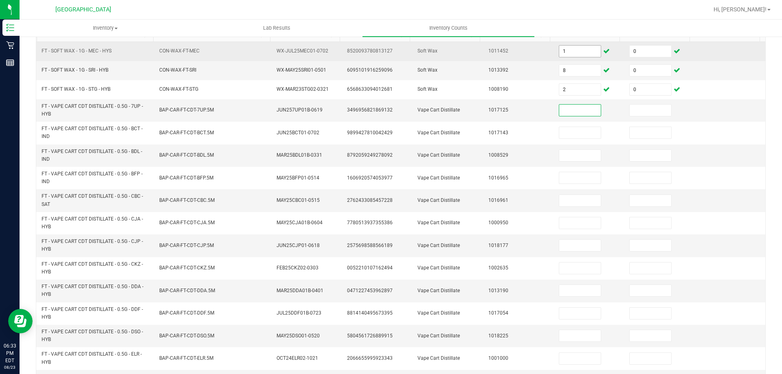
scroll to position [92, 0]
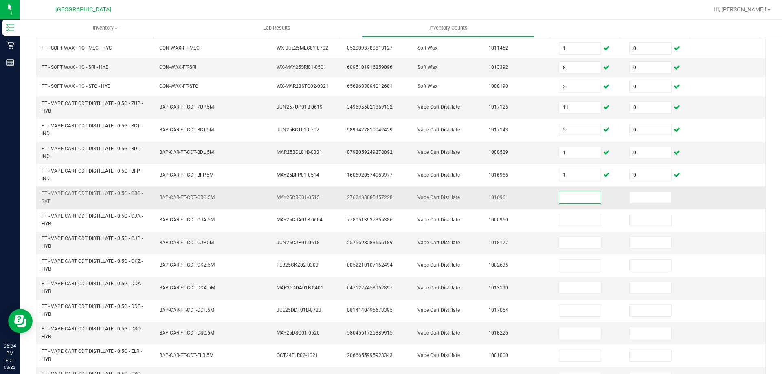
click at [63, 196] on span "FT - VAPE CART CDT DISTILLATE - 0.5G - CBC - SAT" at bounding box center [92, 197] width 101 height 13
copy span "FT - VAPE CART CDT DISTILLATE - 0.5G - CBC - SAT"
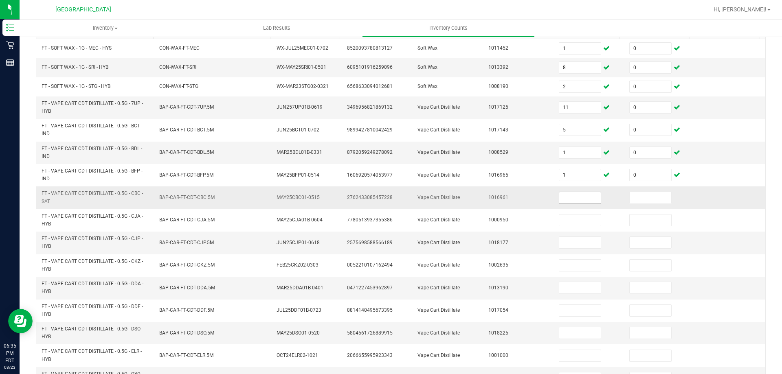
click at [572, 193] on input at bounding box center [580, 197] width 42 height 11
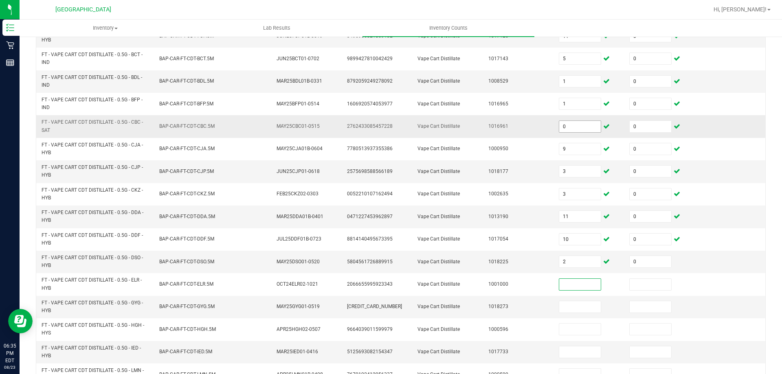
scroll to position [227, 0]
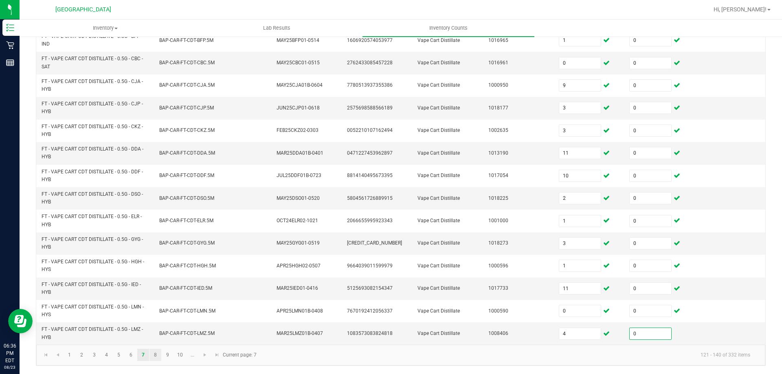
click at [156, 355] on link "8" at bounding box center [155, 355] width 12 height 12
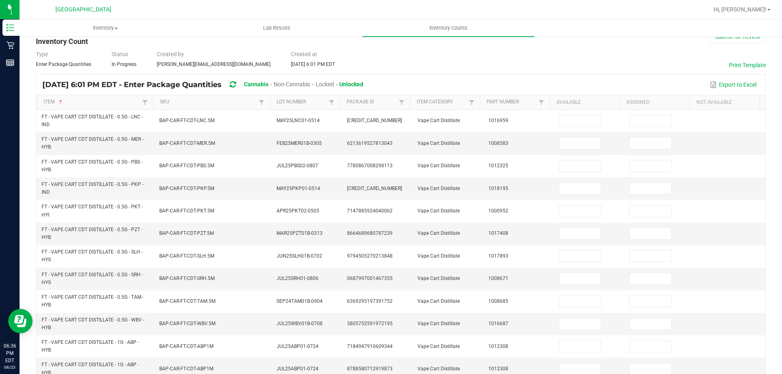
scroll to position [0, 0]
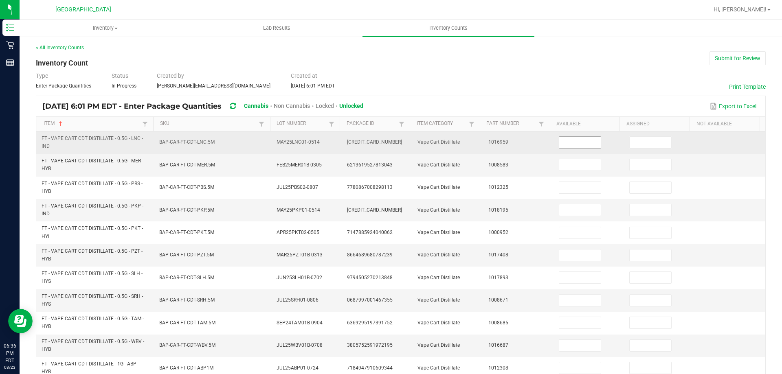
click at [578, 143] on input at bounding box center [580, 142] width 42 height 11
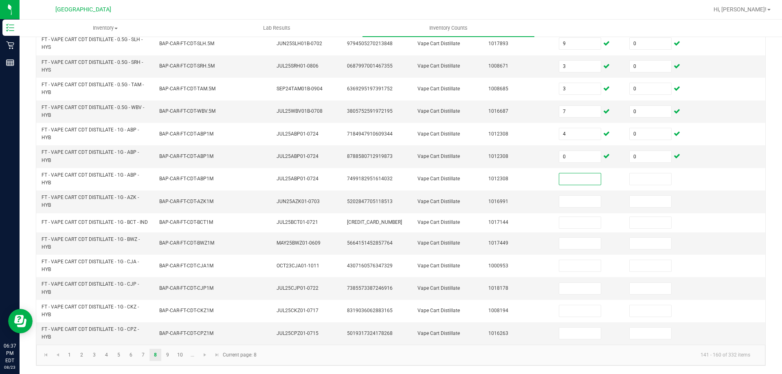
scroll to position [237, 0]
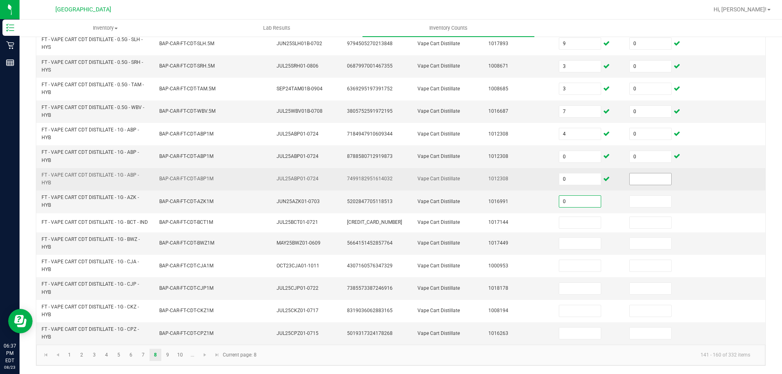
click at [637, 176] on input at bounding box center [651, 179] width 42 height 11
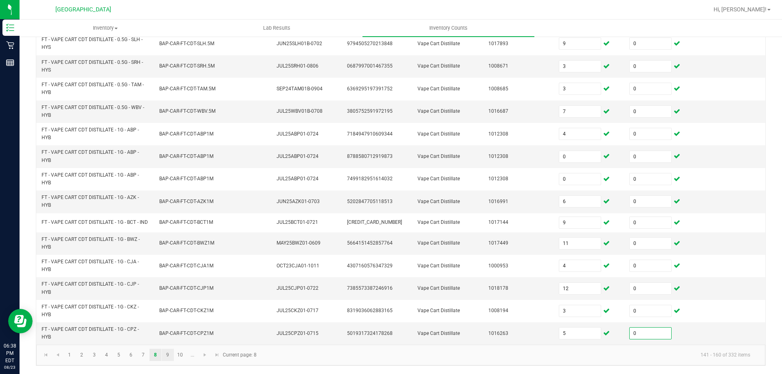
click at [168, 355] on link "9" at bounding box center [168, 355] width 12 height 12
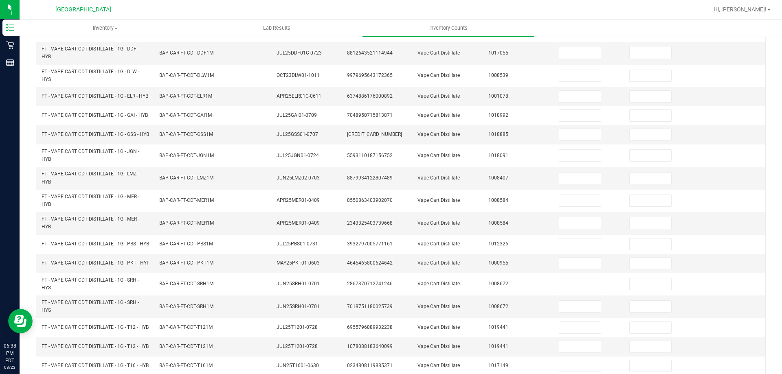
scroll to position [0, 0]
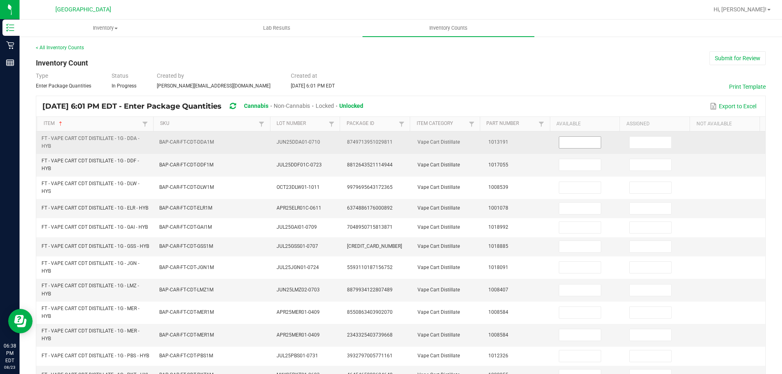
click at [559, 143] on input at bounding box center [580, 142] width 42 height 11
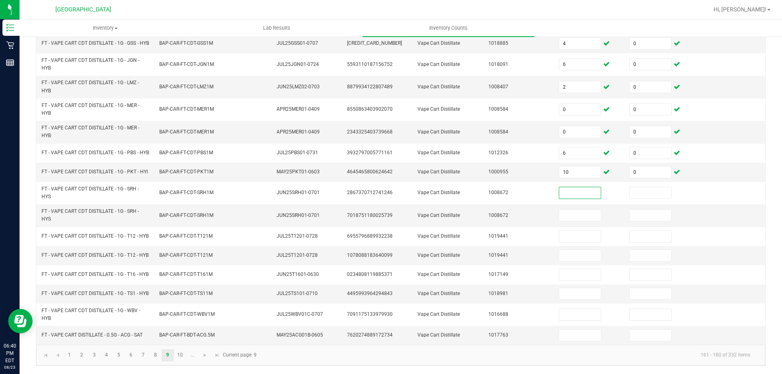
scroll to position [231, 0]
click at [580, 250] on input at bounding box center [580, 255] width 42 height 11
click at [566, 335] on input at bounding box center [580, 335] width 42 height 11
click at [180, 355] on link "10" at bounding box center [180, 355] width 12 height 12
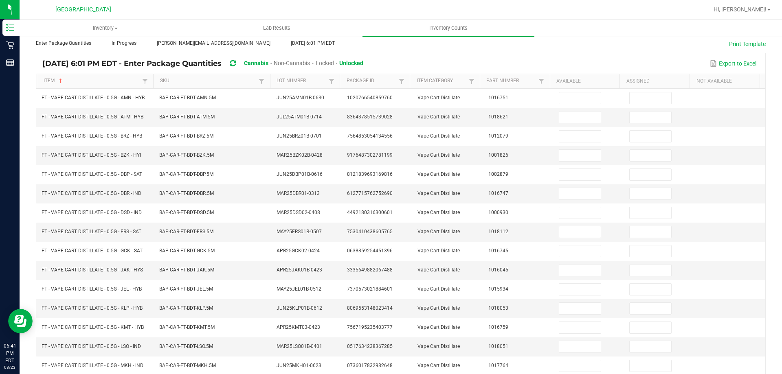
scroll to position [0, 0]
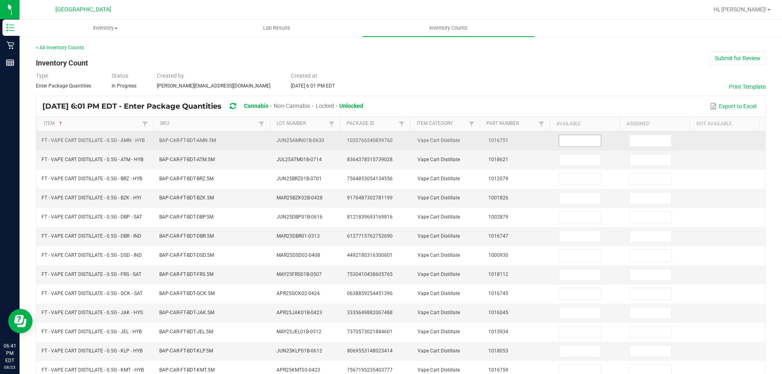
click at [559, 139] on input at bounding box center [580, 140] width 42 height 11
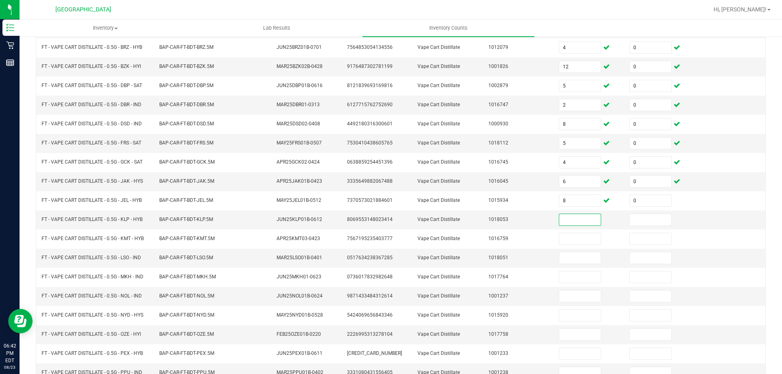
scroll to position [160, 0]
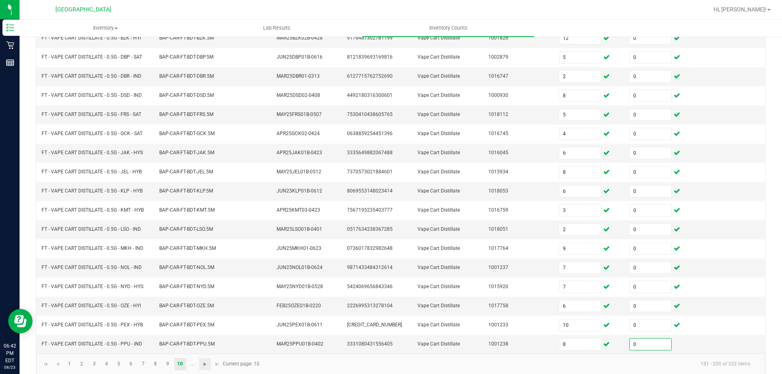
click at [204, 366] on span "Go to the next page" at bounding box center [205, 364] width 7 height 7
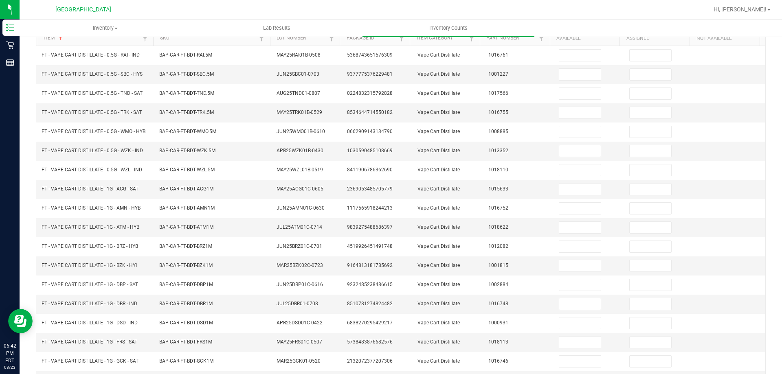
scroll to position [0, 0]
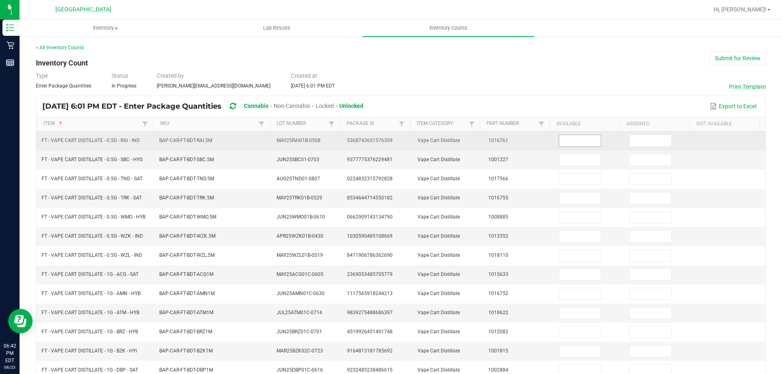
click at [581, 138] on input at bounding box center [580, 140] width 42 height 11
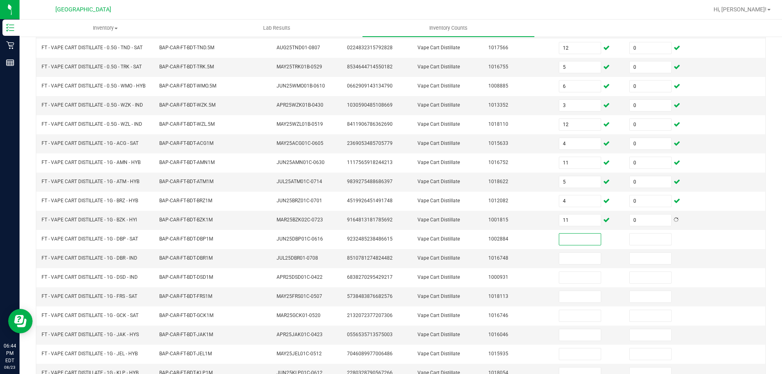
scroll to position [169, 0]
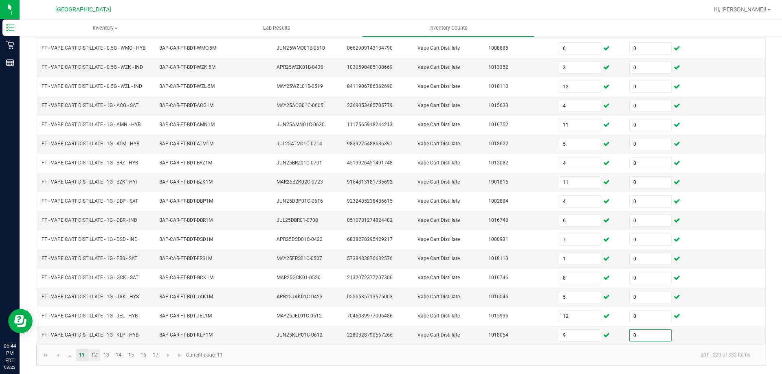
click at [88, 361] on link "12" at bounding box center [94, 355] width 12 height 12
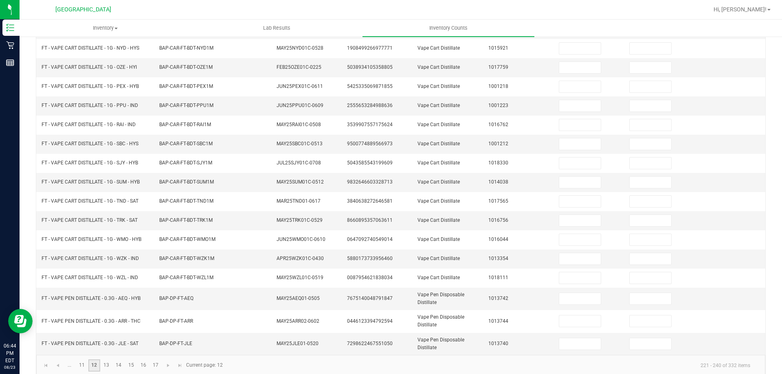
scroll to position [0, 0]
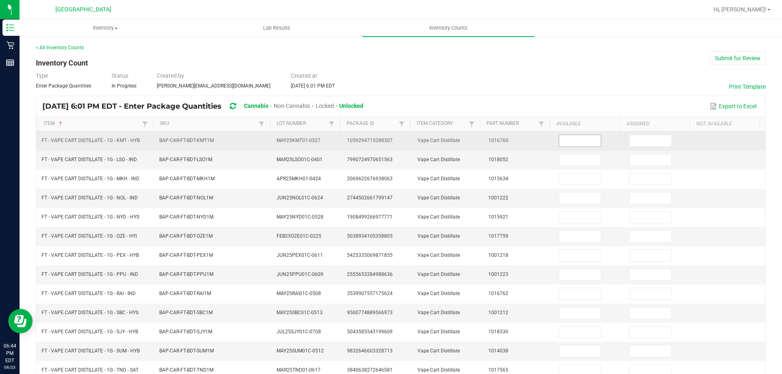
click at [576, 140] on input at bounding box center [580, 140] width 42 height 11
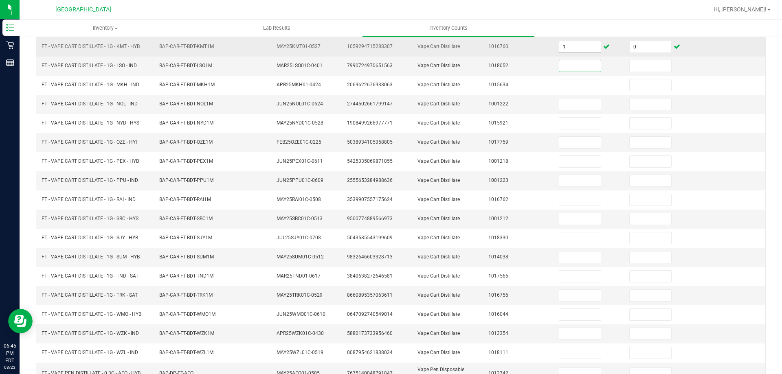
scroll to position [179, 0]
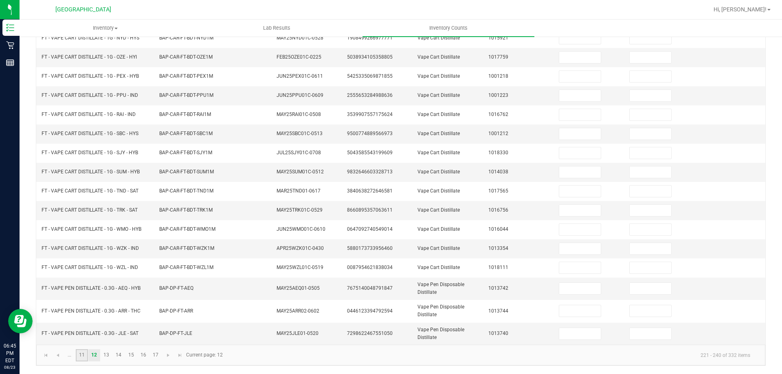
click at [82, 355] on link "11" at bounding box center [82, 355] width 12 height 12
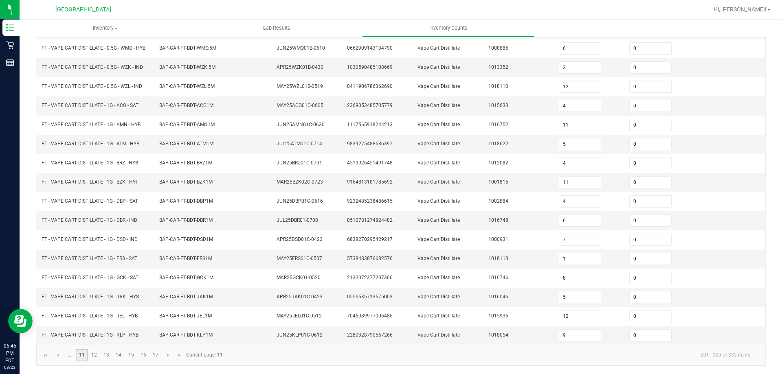
scroll to position [169, 0]
click at [97, 354] on link "12" at bounding box center [94, 355] width 12 height 12
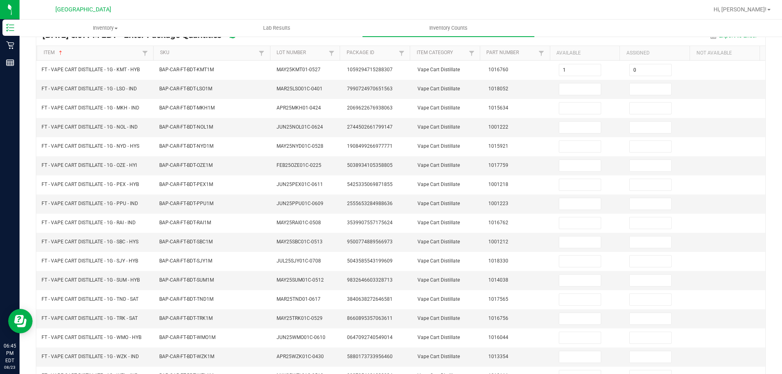
scroll to position [0, 0]
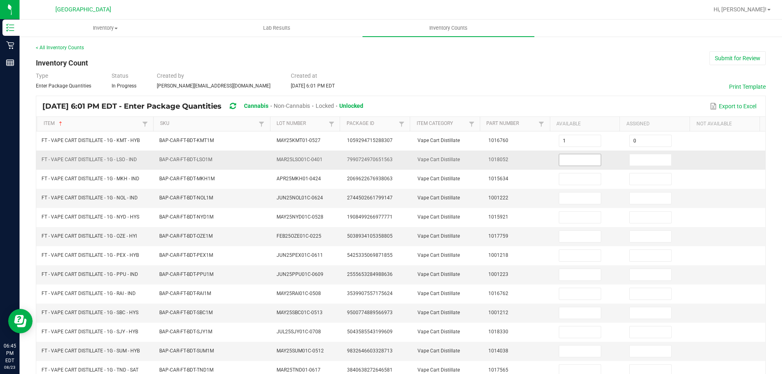
click at [578, 160] on input at bounding box center [580, 159] width 42 height 11
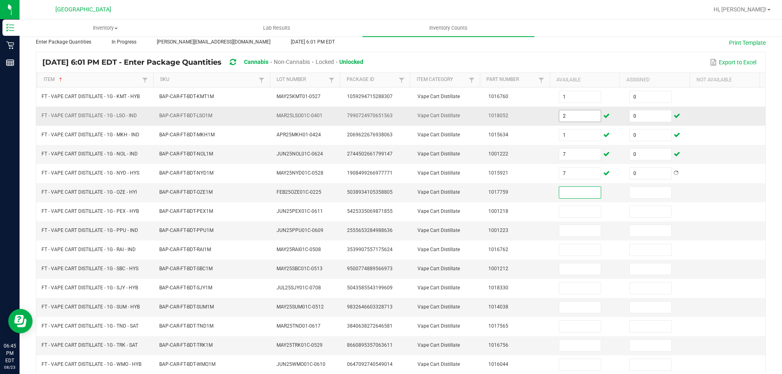
scroll to position [77, 0]
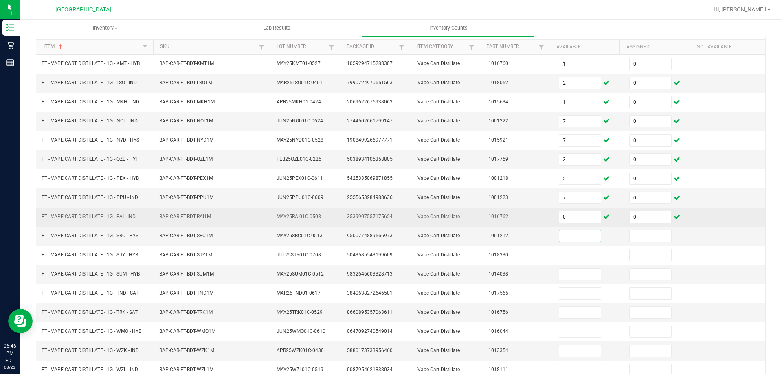
click at [106, 218] on span "FT - VAPE CART DISTILLATE - 1G - RAI - IND" at bounding box center [89, 217] width 94 height 6
copy span "FT - VAPE CART DISTILLATE - 1G - RAI - IND"
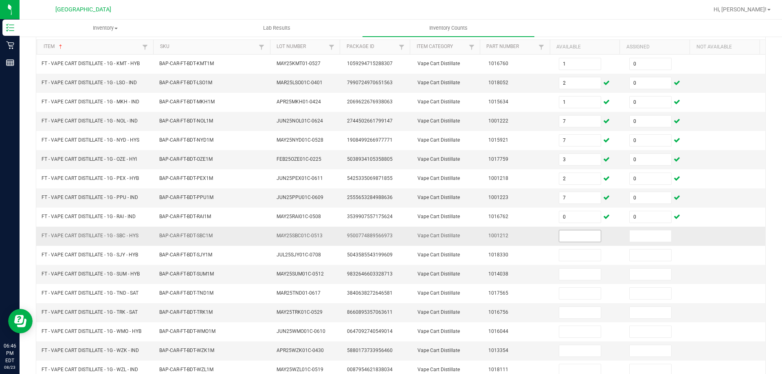
click at [577, 239] on input at bounding box center [580, 236] width 42 height 11
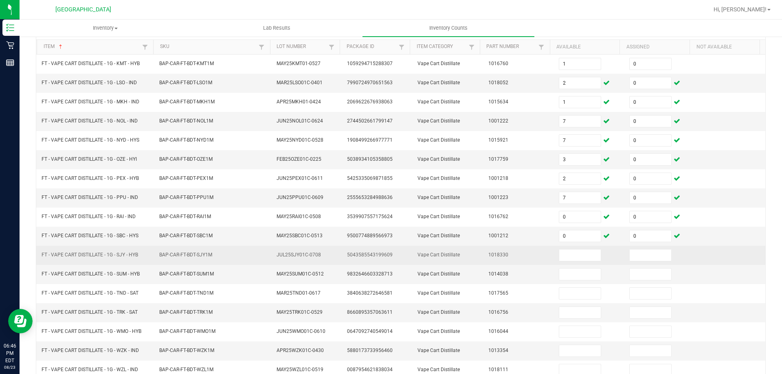
click at [84, 256] on span "FT - VAPE CART DISTILLATE - 1G - SJY - HYB" at bounding box center [90, 255] width 97 height 6
copy span "FT - VAPE CART DISTILLATE - 1G - SJY - HYB"
click at [563, 258] on input at bounding box center [580, 255] width 42 height 11
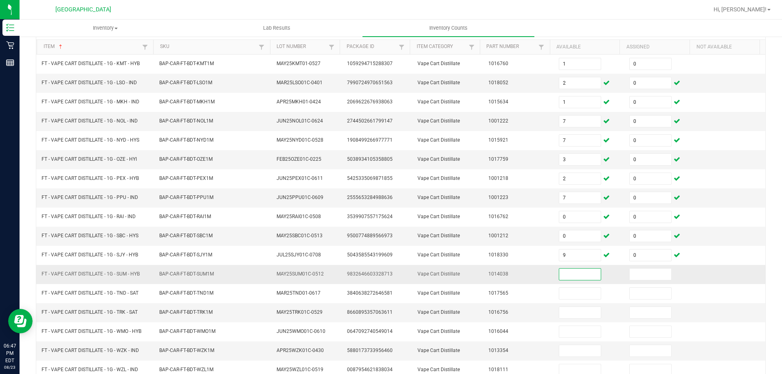
click at [131, 272] on span "FT - VAPE CART DISTILLATE - 1G - SUM - HYB" at bounding box center [91, 274] width 98 height 6
copy span "FT - VAPE CART DISTILLATE - 1G - SUM - HYB"
click at [559, 277] on input at bounding box center [580, 274] width 42 height 11
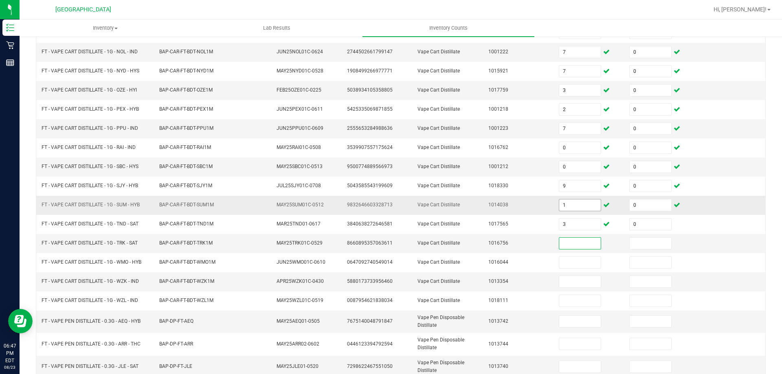
scroll to position [179, 0]
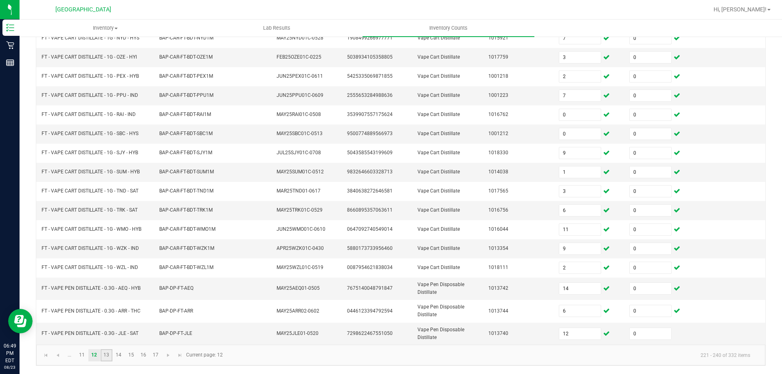
click at [107, 355] on link "13" at bounding box center [107, 355] width 12 height 12
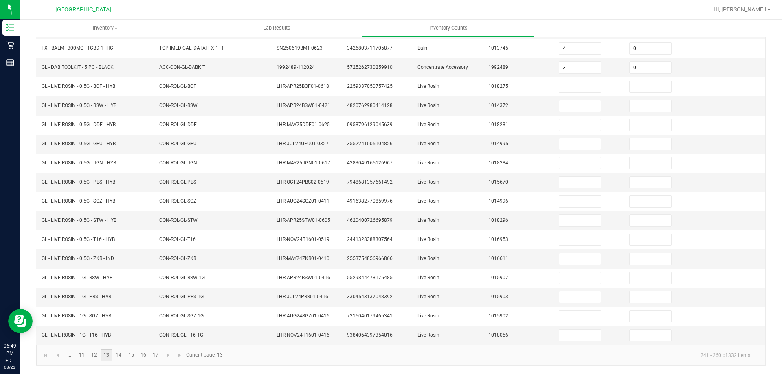
scroll to position [0, 0]
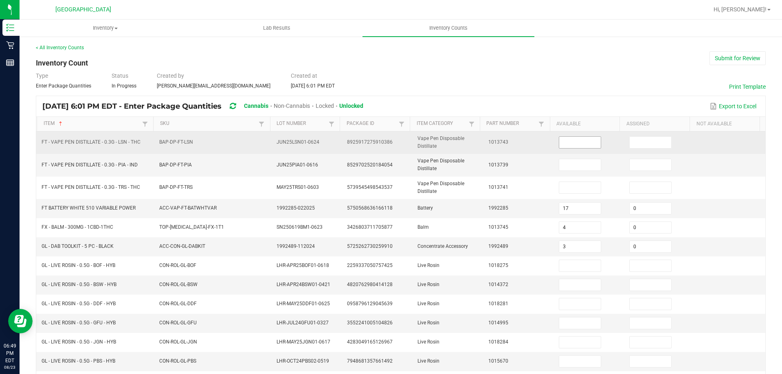
click at [574, 144] on input at bounding box center [580, 142] width 42 height 11
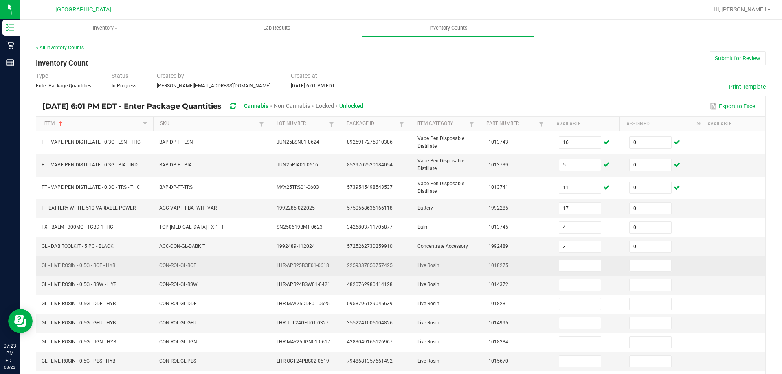
click at [336, 270] on td "LHR-APR25BOF01-0618" at bounding box center [307, 266] width 70 height 19
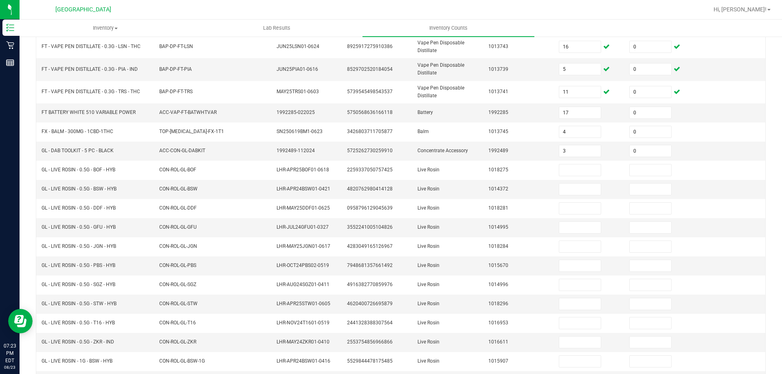
scroll to position [179, 0]
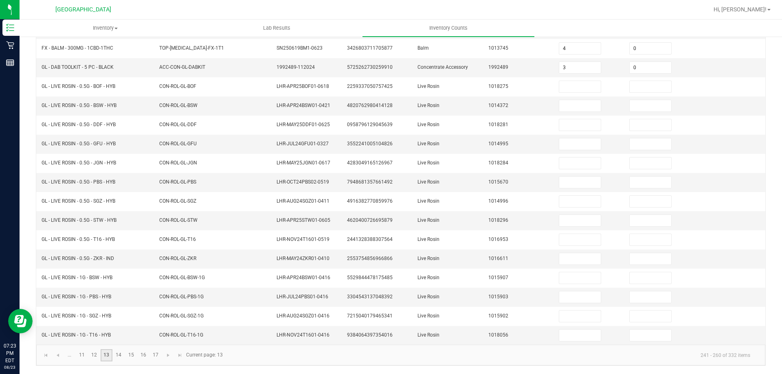
click at [103, 356] on link "13" at bounding box center [107, 355] width 12 height 12
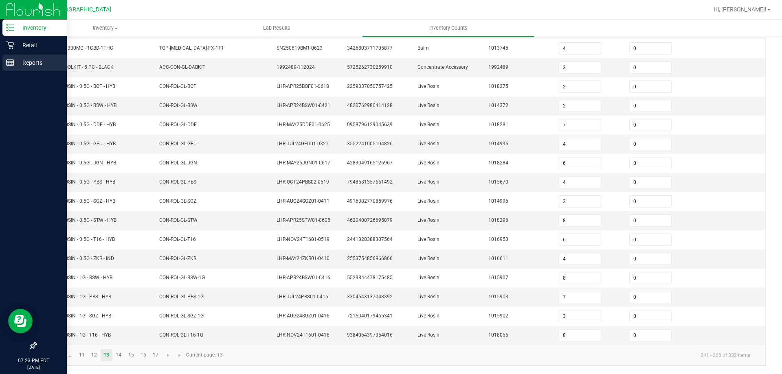
click at [16, 66] on p "Reports" at bounding box center [38, 63] width 49 height 10
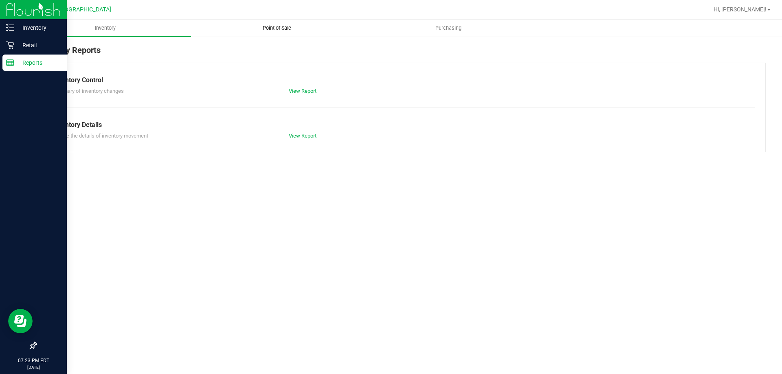
click at [268, 29] on span "Point of Sale" at bounding box center [277, 27] width 51 height 7
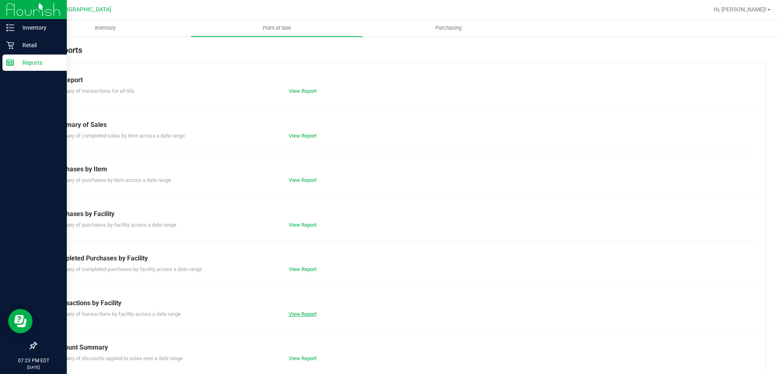
click at [298, 316] on link "View Report" at bounding box center [303, 314] width 28 height 6
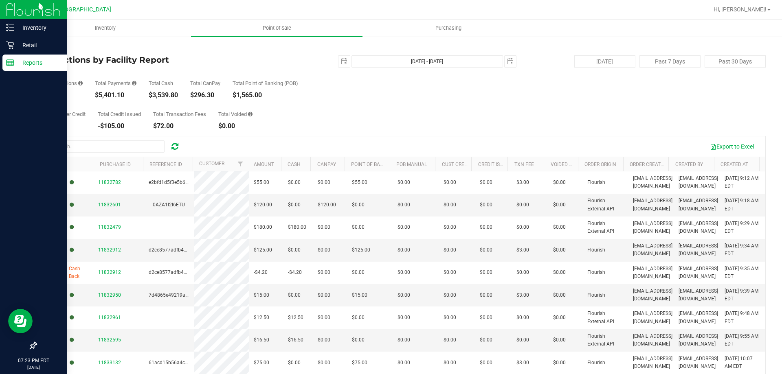
click at [44, 49] on link "Back" at bounding box center [42, 48] width 12 height 6
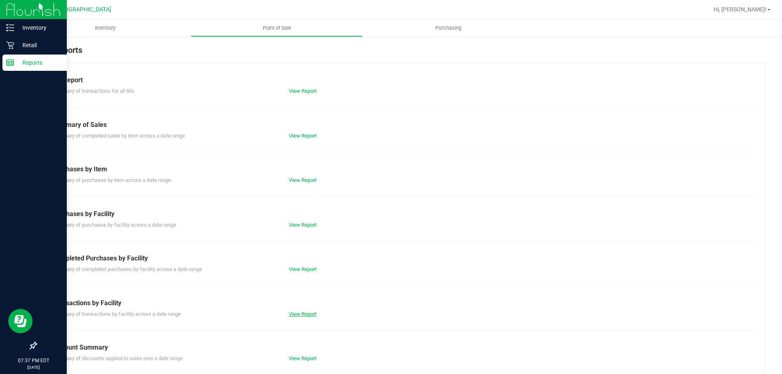
click at [290, 312] on link "View Report" at bounding box center [303, 314] width 28 height 6
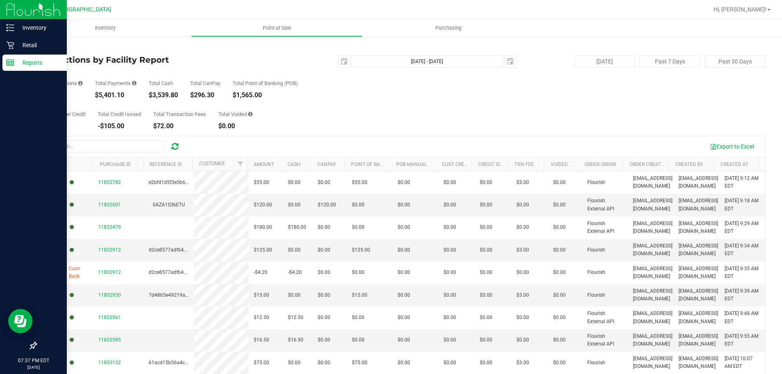
click at [45, 46] on link "Back" at bounding box center [42, 48] width 12 height 6
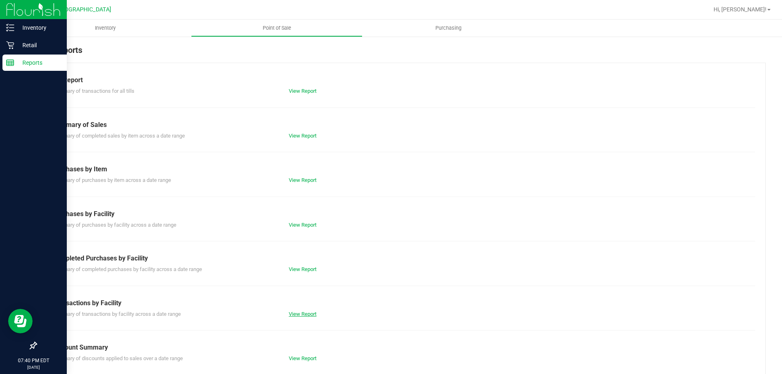
click at [310, 313] on link "View Report" at bounding box center [303, 314] width 28 height 6
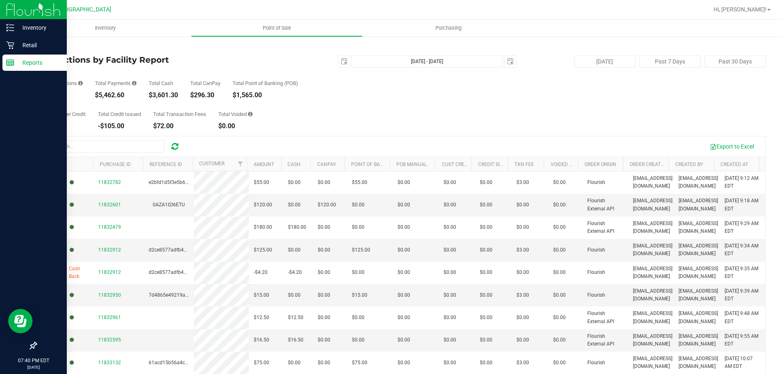
click at [44, 46] on link "Back" at bounding box center [42, 48] width 12 height 6
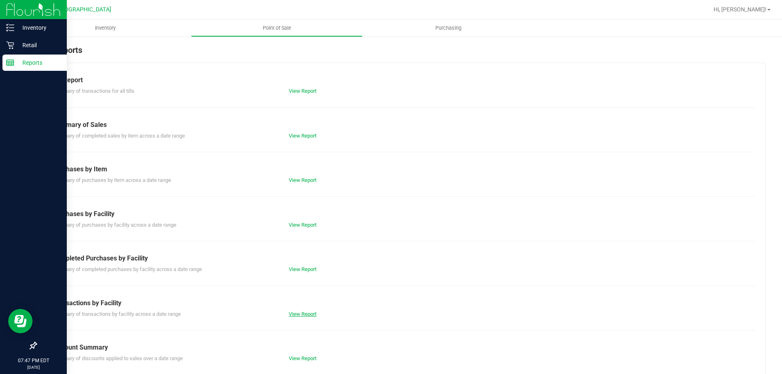
click at [304, 313] on link "View Report" at bounding box center [303, 314] width 28 height 6
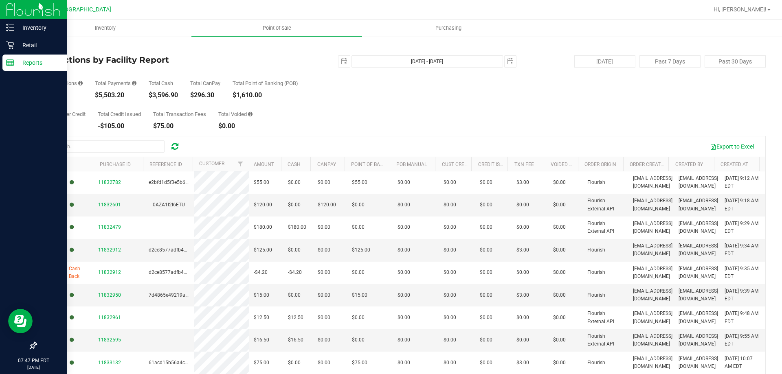
click at [48, 48] on link "Back" at bounding box center [42, 48] width 12 height 6
